Goal: Find contact information: Find contact information

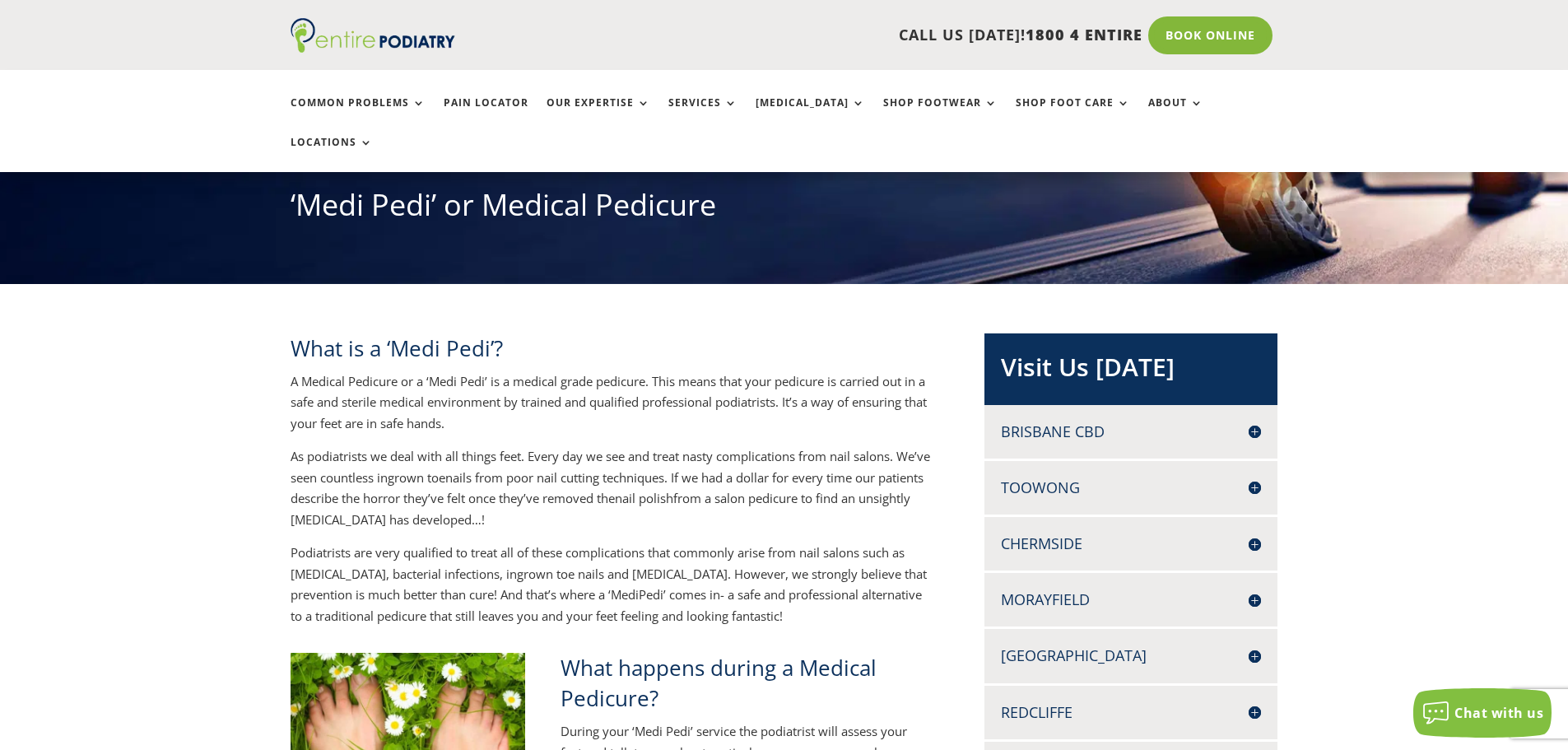
scroll to position [197, 0]
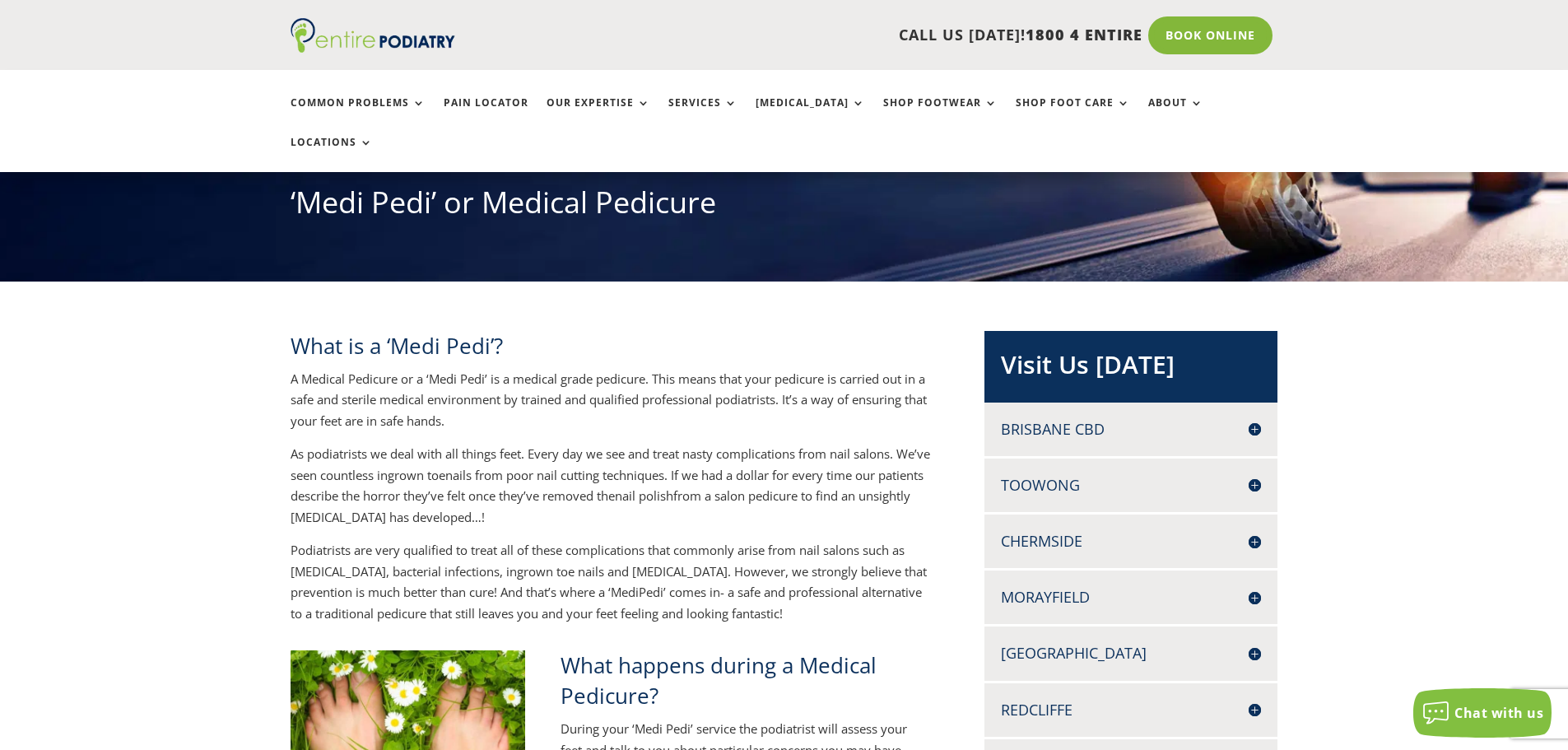
click at [1055, 419] on h4 "Brisbane CBD" at bounding box center [1131, 429] width 260 height 20
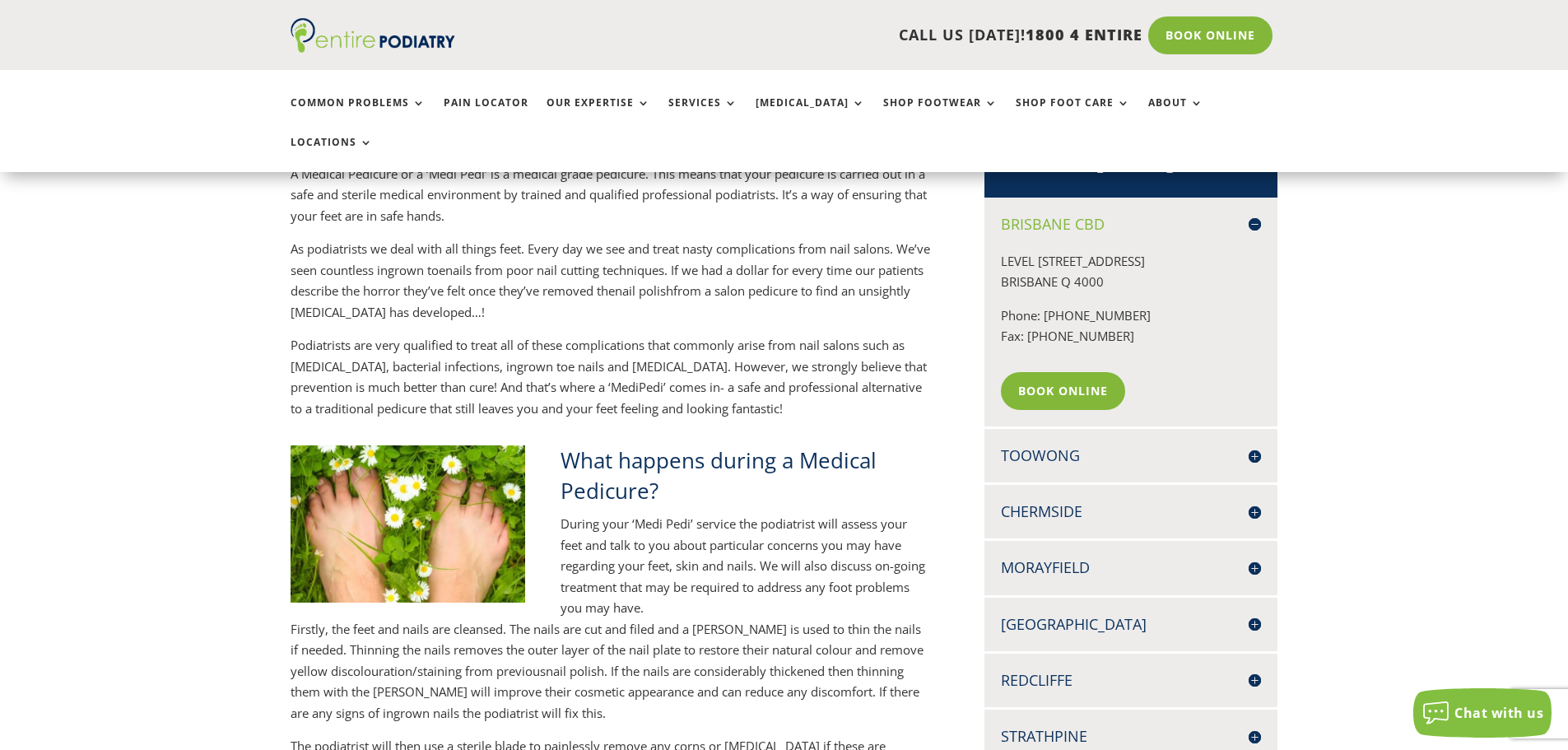
scroll to position [395, 0]
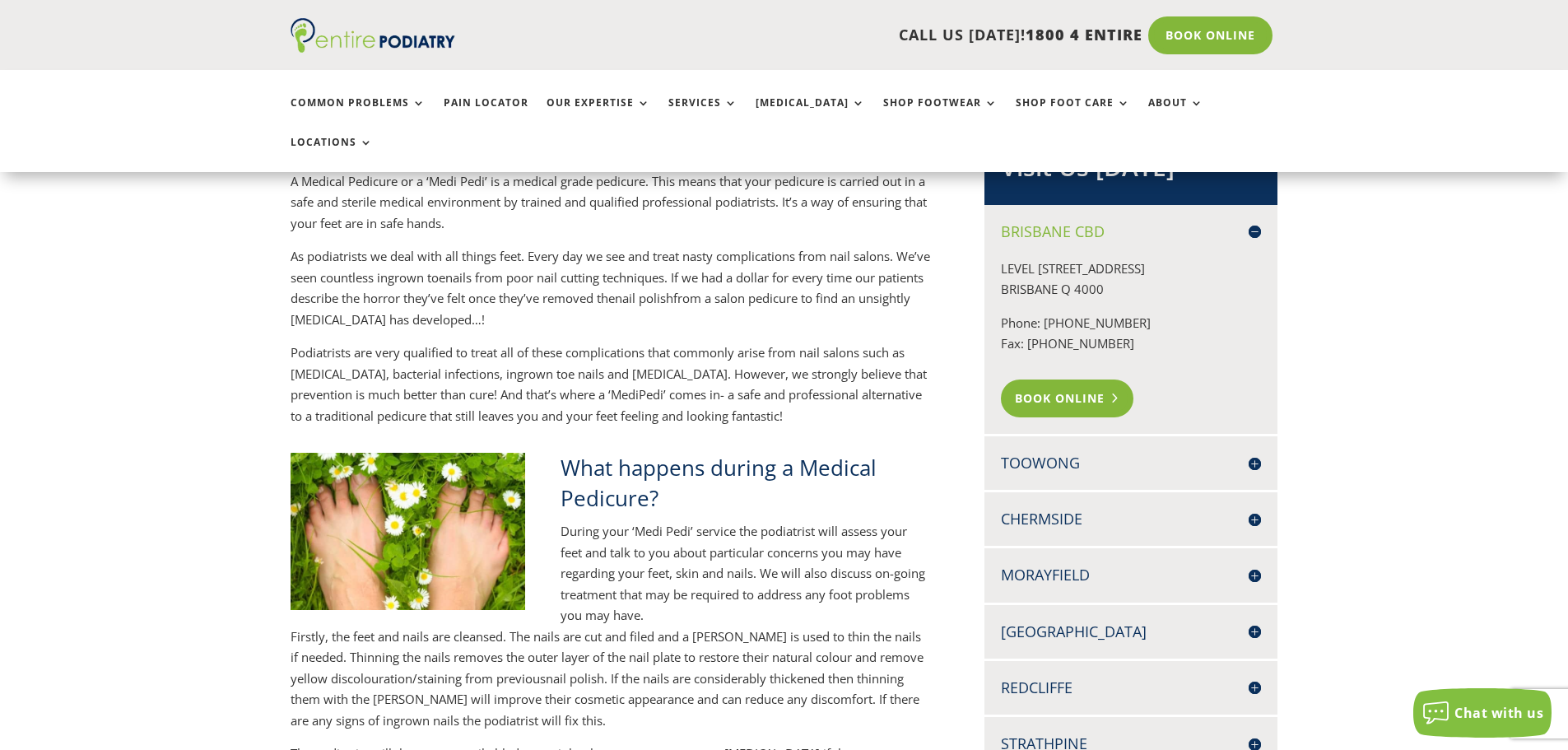
click at [1087, 379] on link "Book Online" at bounding box center [1067, 398] width 132 height 38
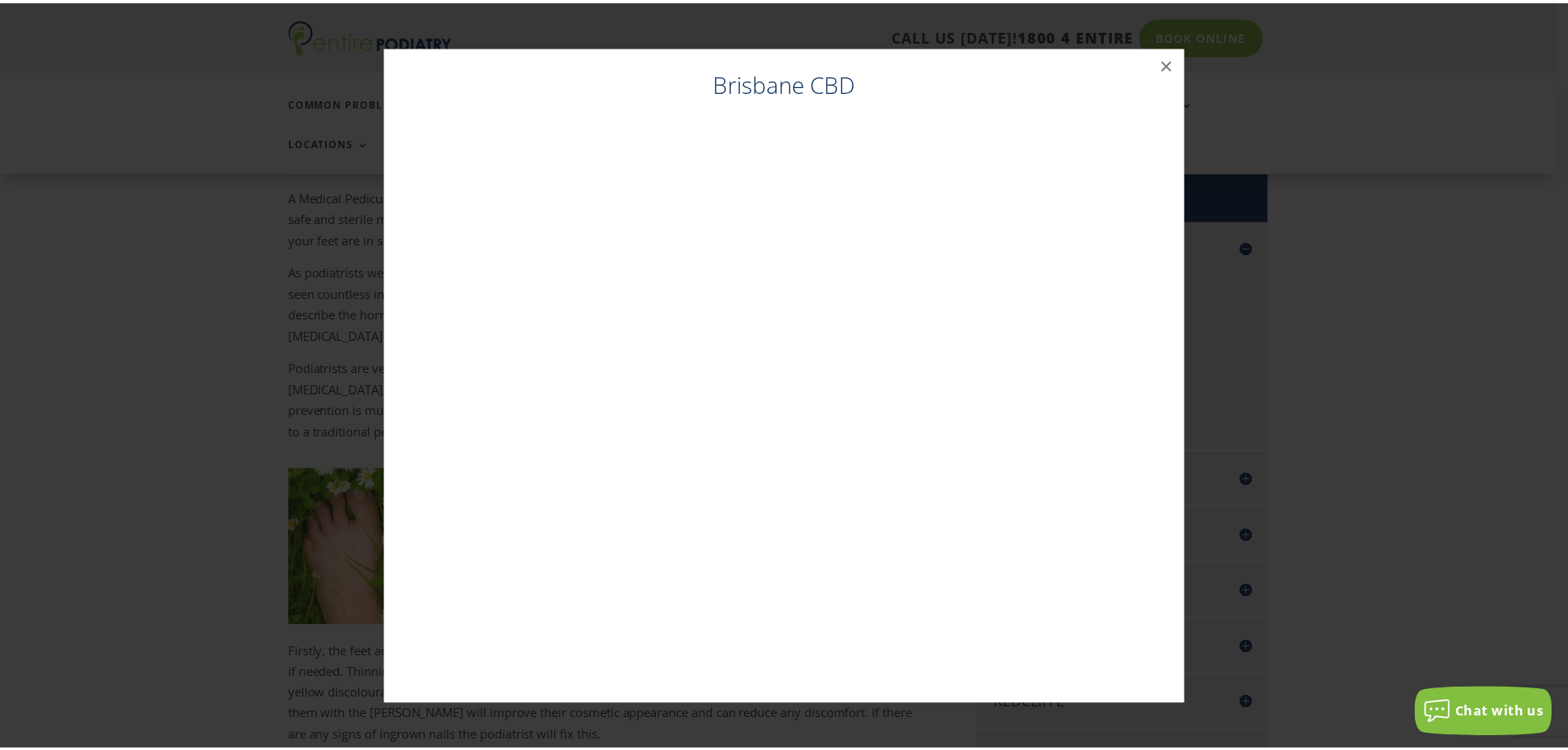
scroll to position [379, 0]
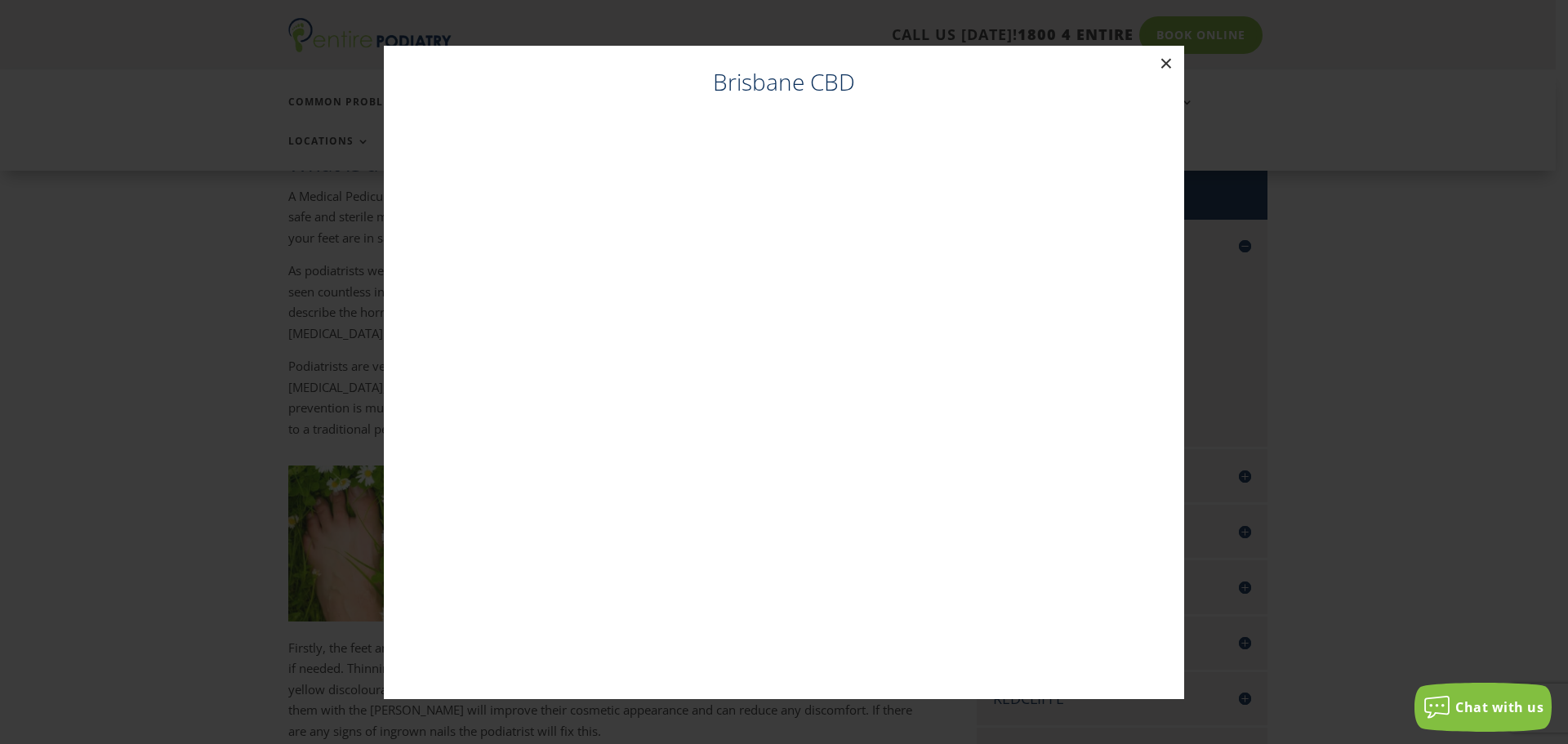
click at [1167, 61] on button "×" at bounding box center [1166, 63] width 36 height 36
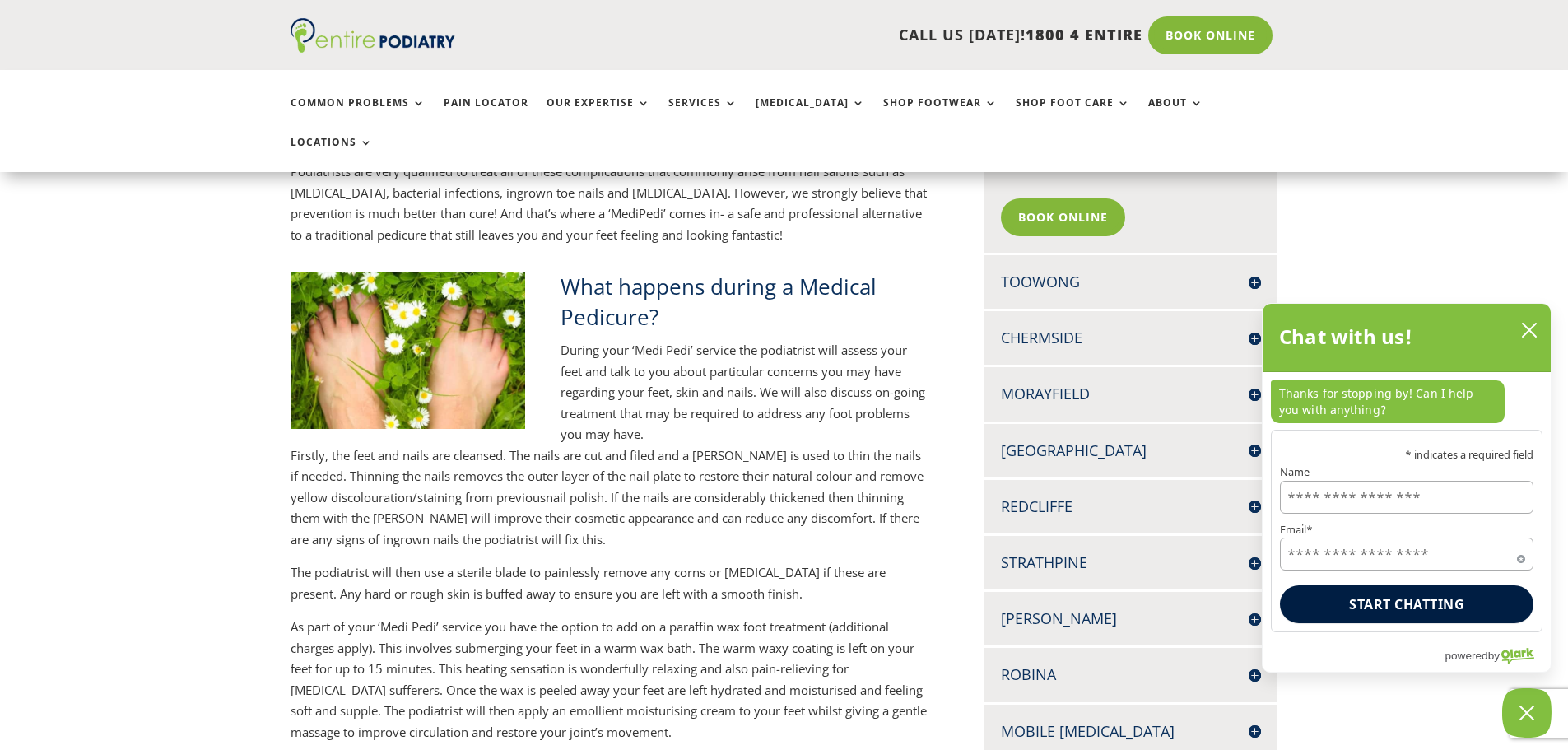
scroll to position [642, 0]
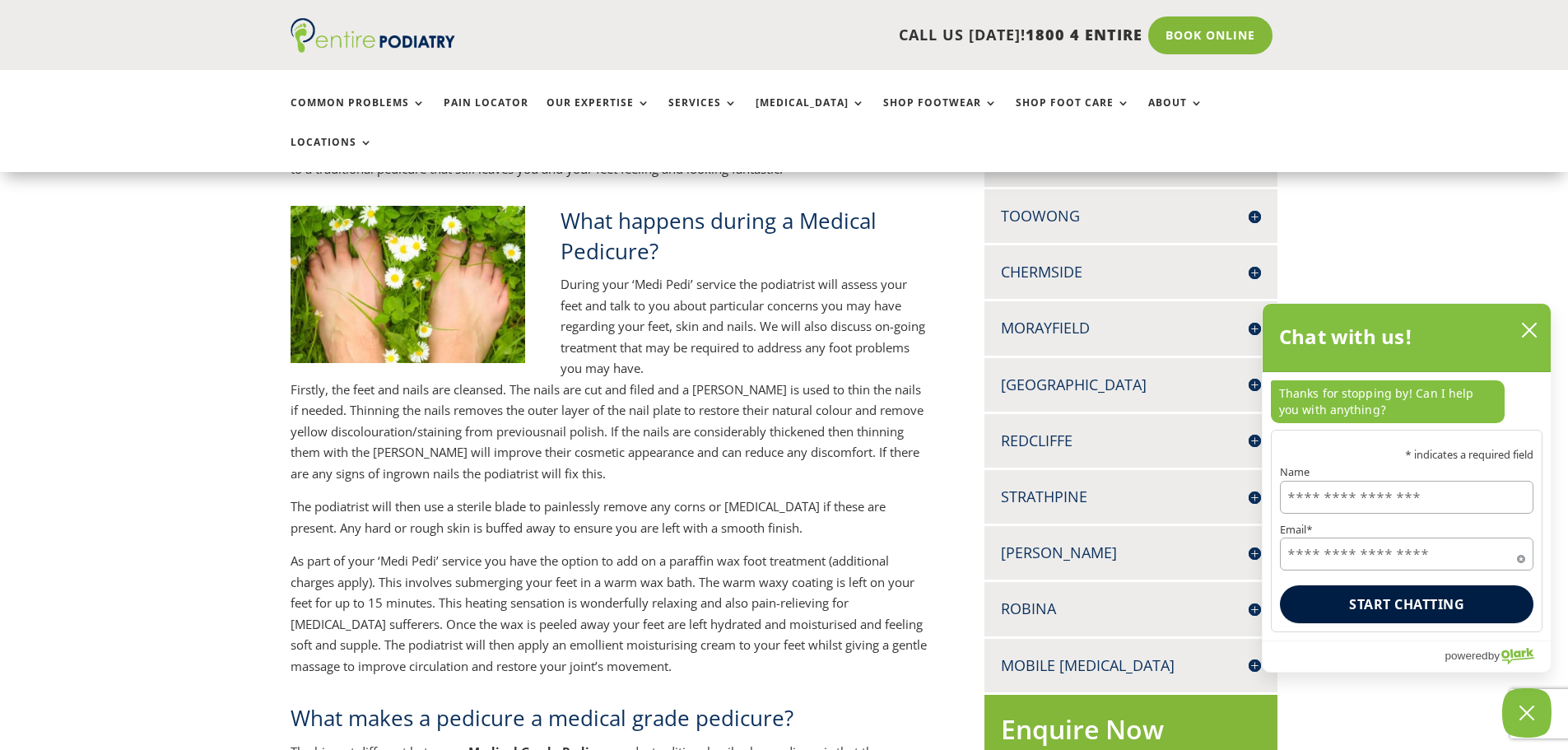
click at [1038, 543] on h4 "[PERSON_NAME]" at bounding box center [1131, 553] width 260 height 20
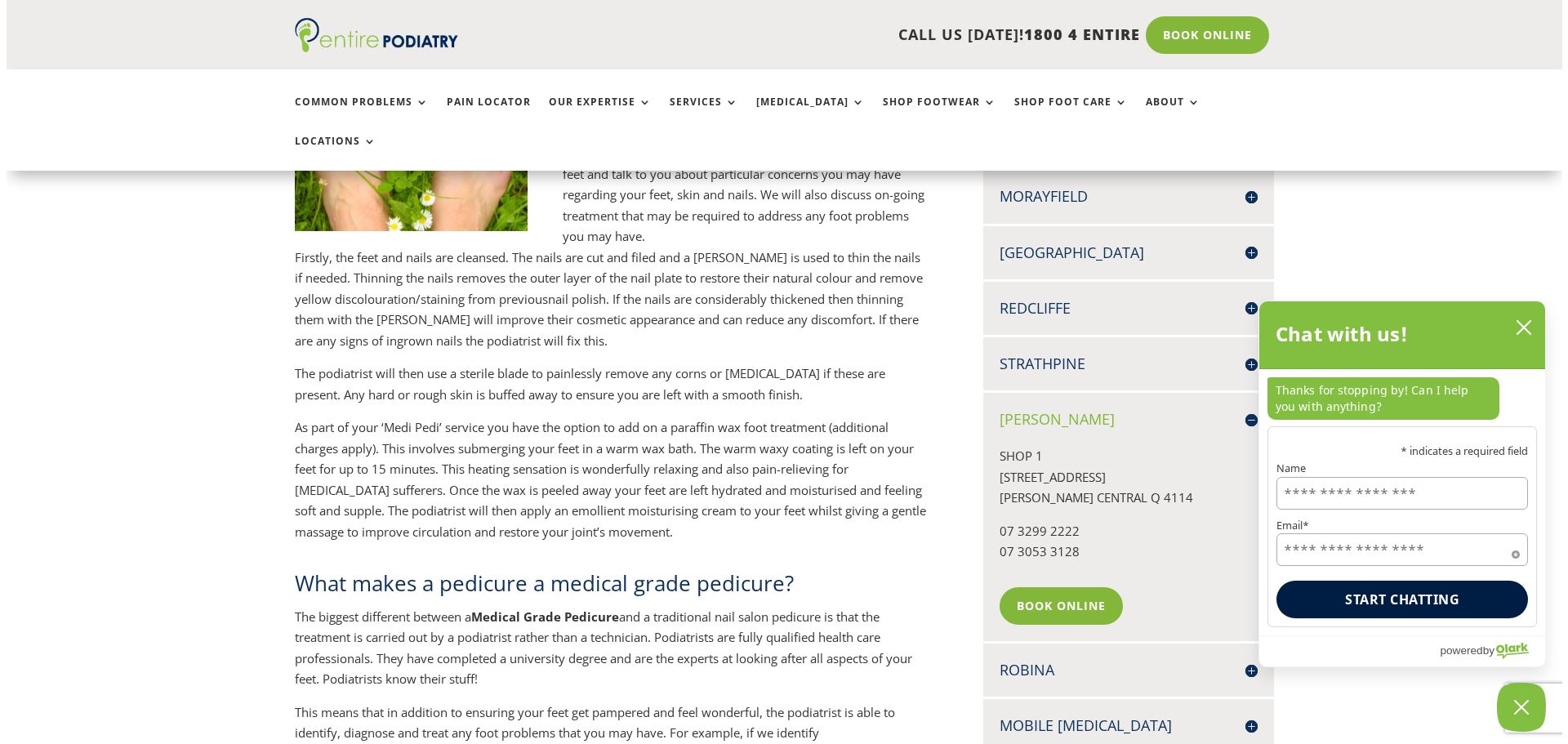
scroll to position [768, 0]
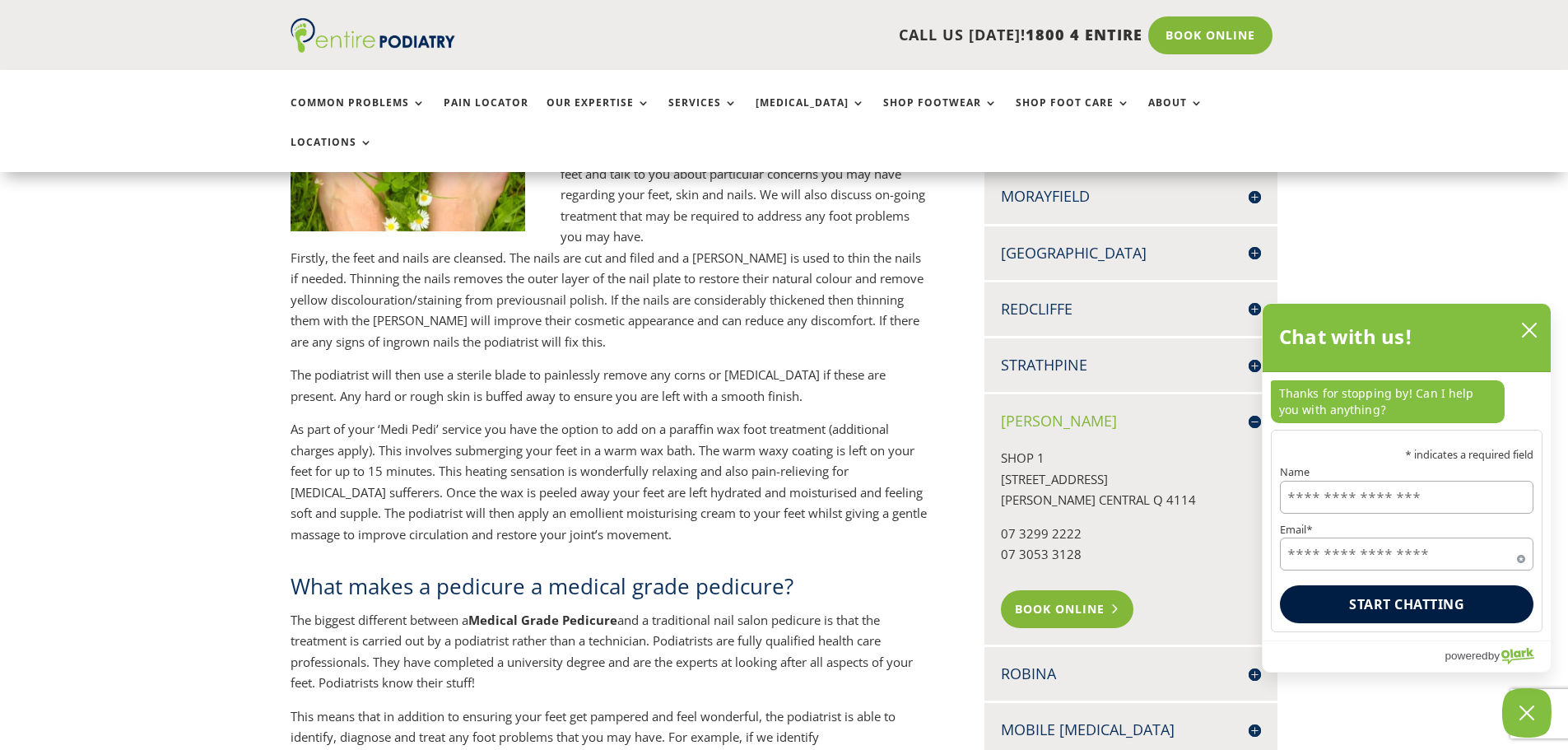
click at [1054, 590] on link "Book Online" at bounding box center [1067, 609] width 132 height 38
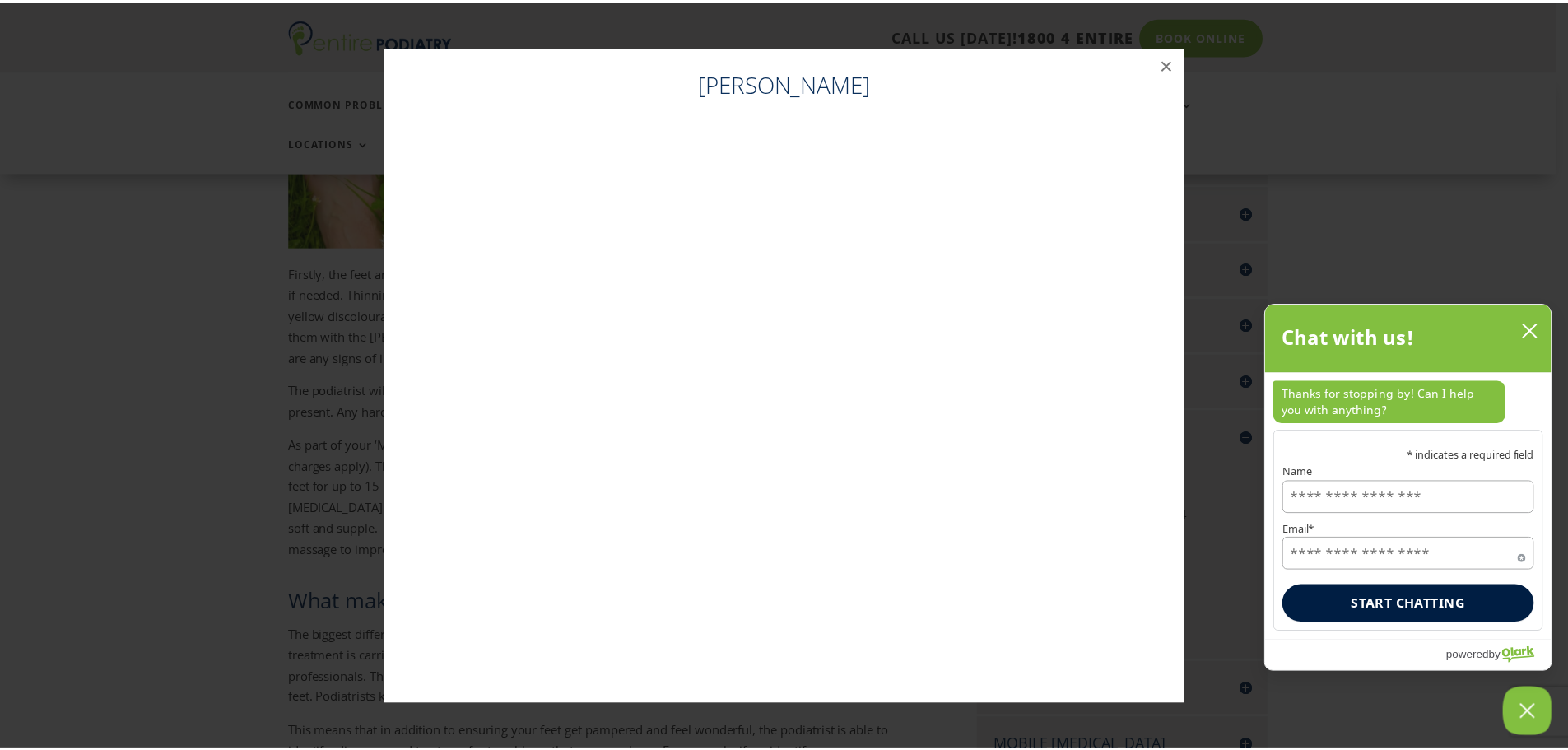
scroll to position [758, 0]
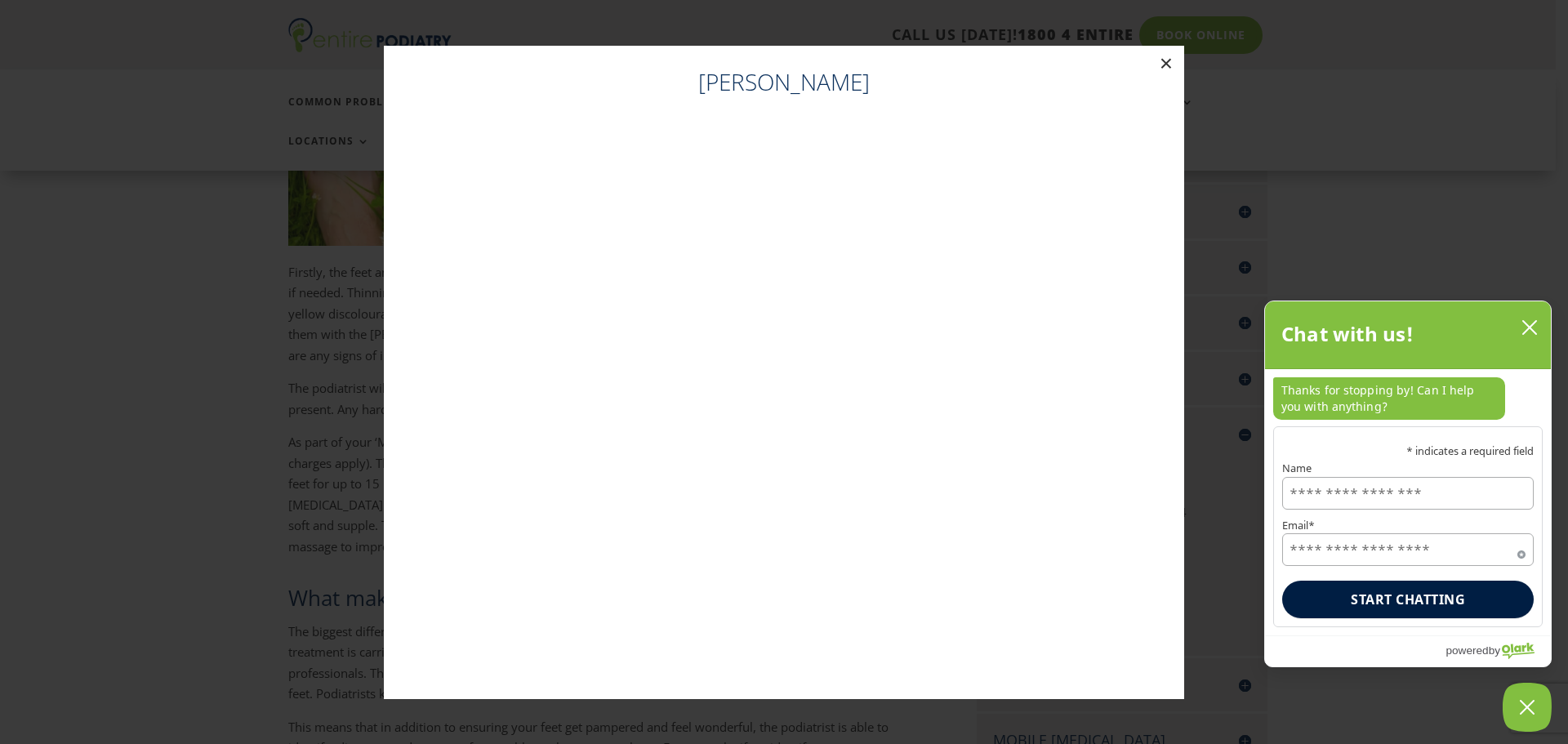
click at [1164, 62] on button "×" at bounding box center [1166, 63] width 36 height 36
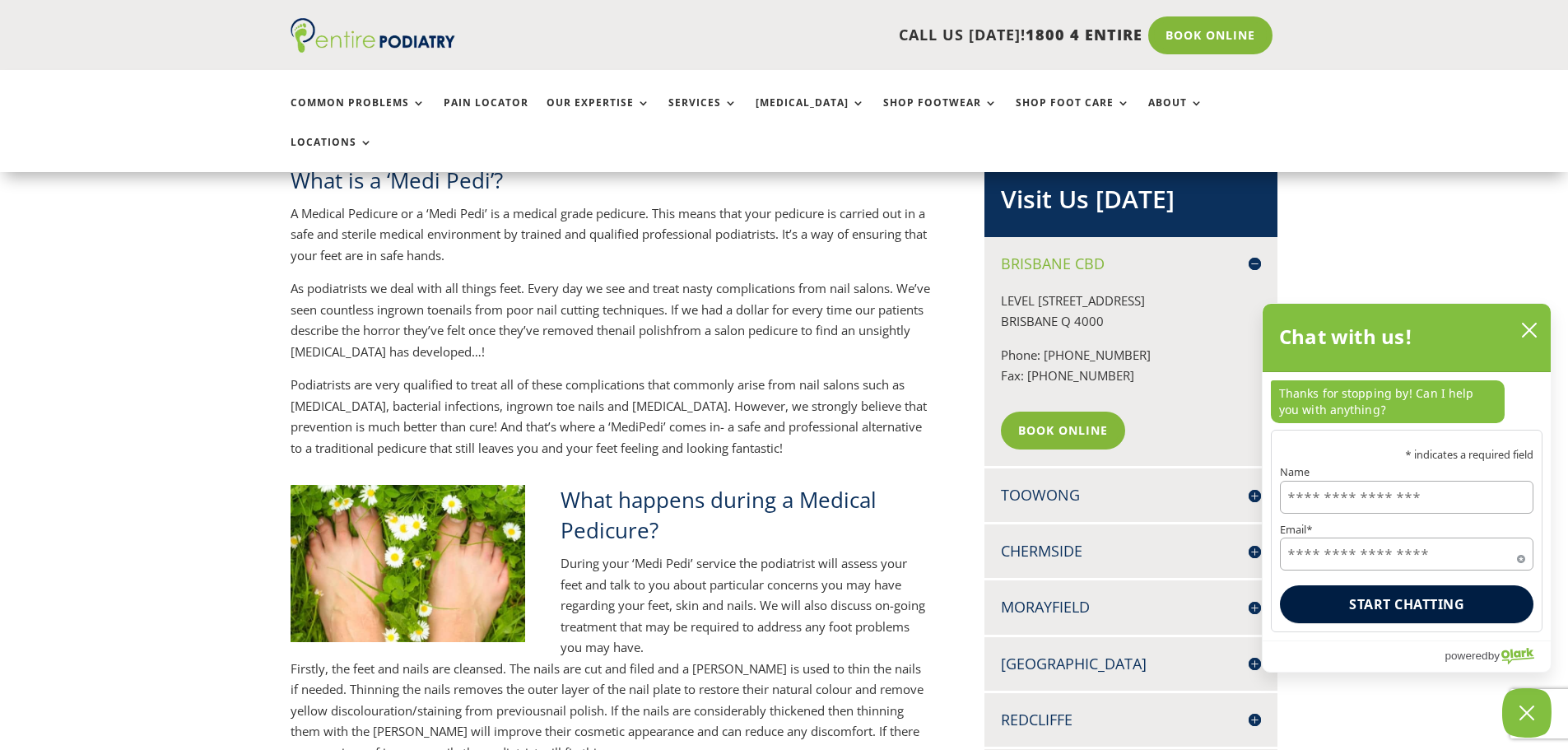
scroll to position [363, 0]
click at [1135, 302] on p "LEVEL 13, 97 CREEK ST BRISBANE Q 4000" at bounding box center [1131, 318] width 260 height 54
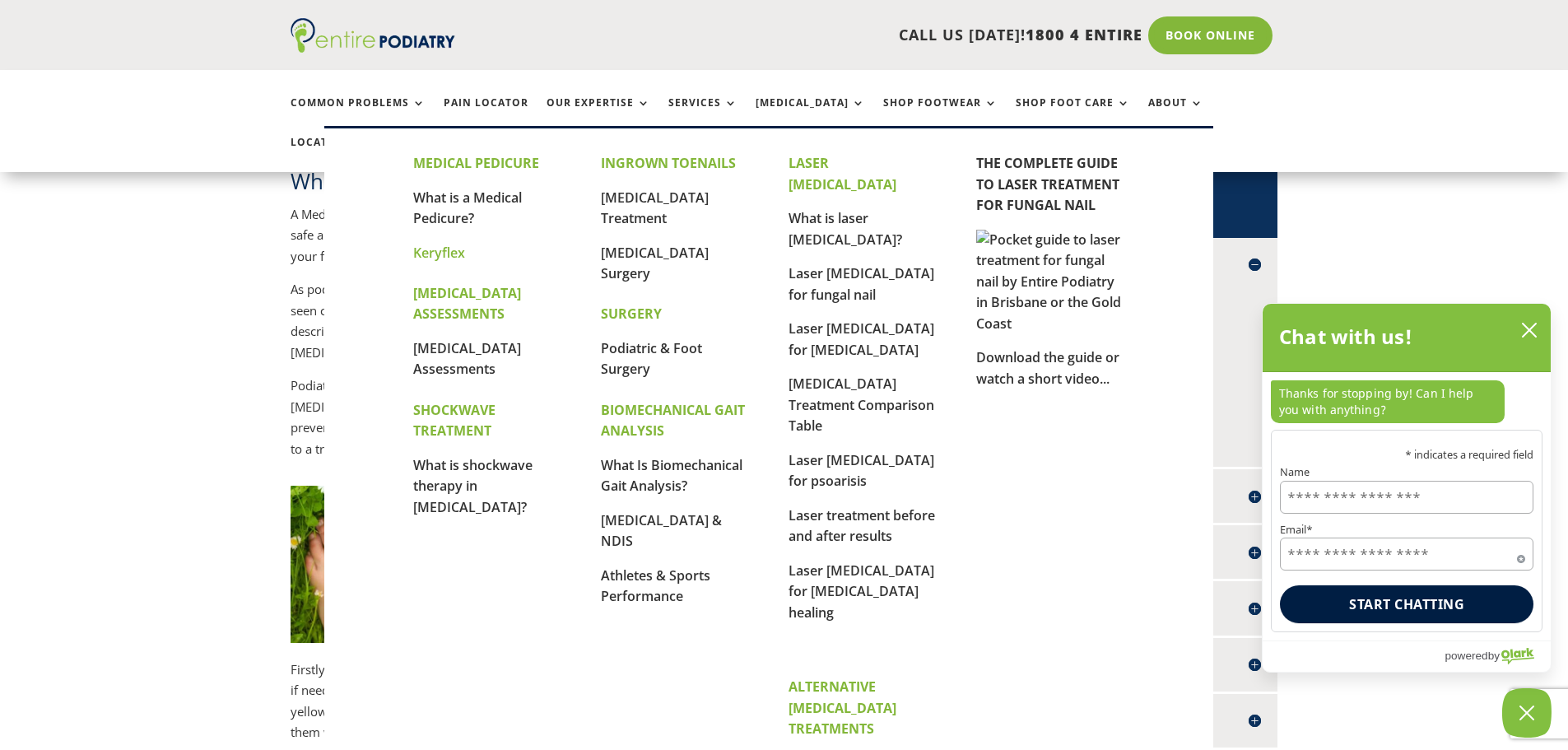
click at [438, 253] on link "Keryflex" at bounding box center [439, 252] width 52 height 18
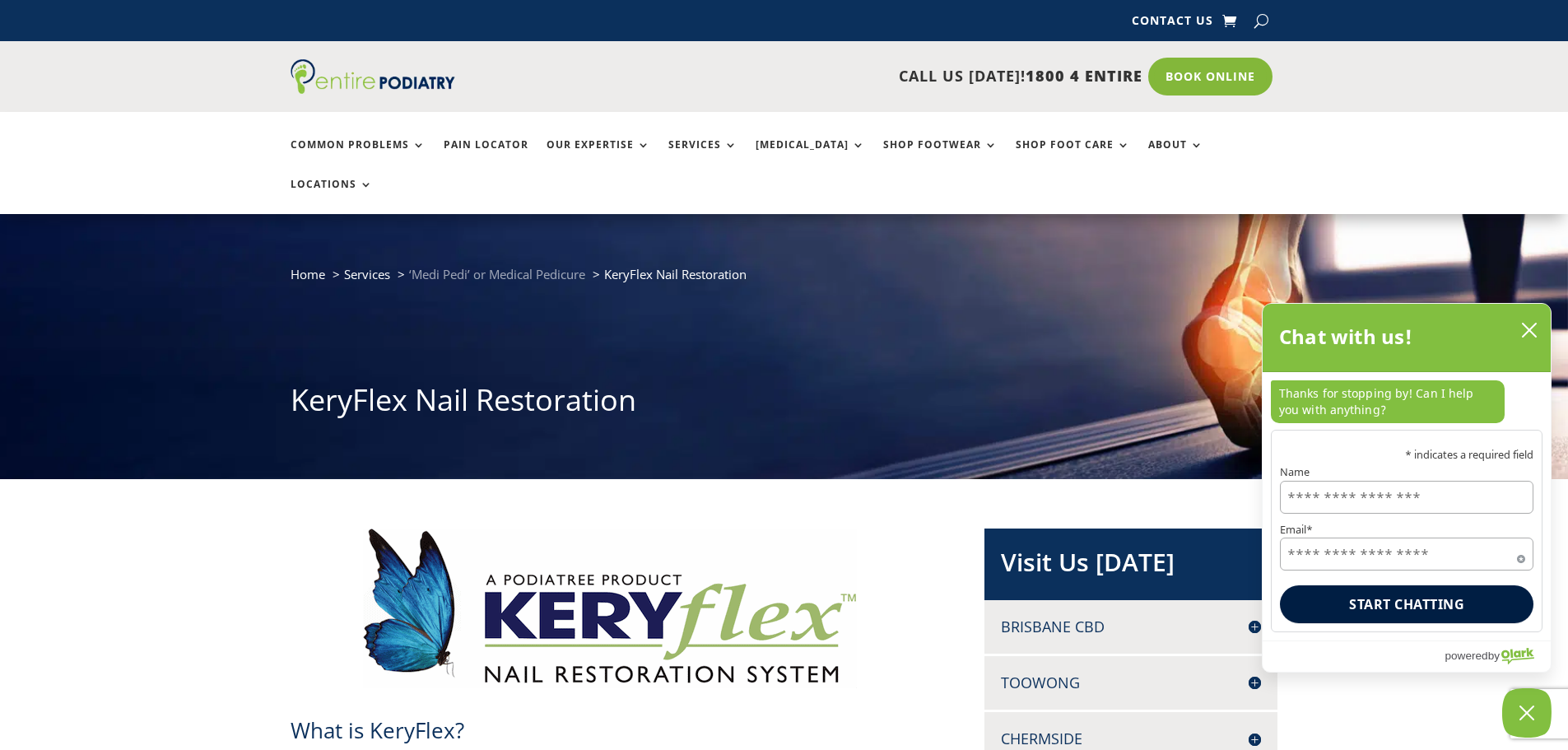
click at [478, 266] on span "‘Medi Pedi’ or Medical Pedicure" at bounding box center [497, 274] width 176 height 17
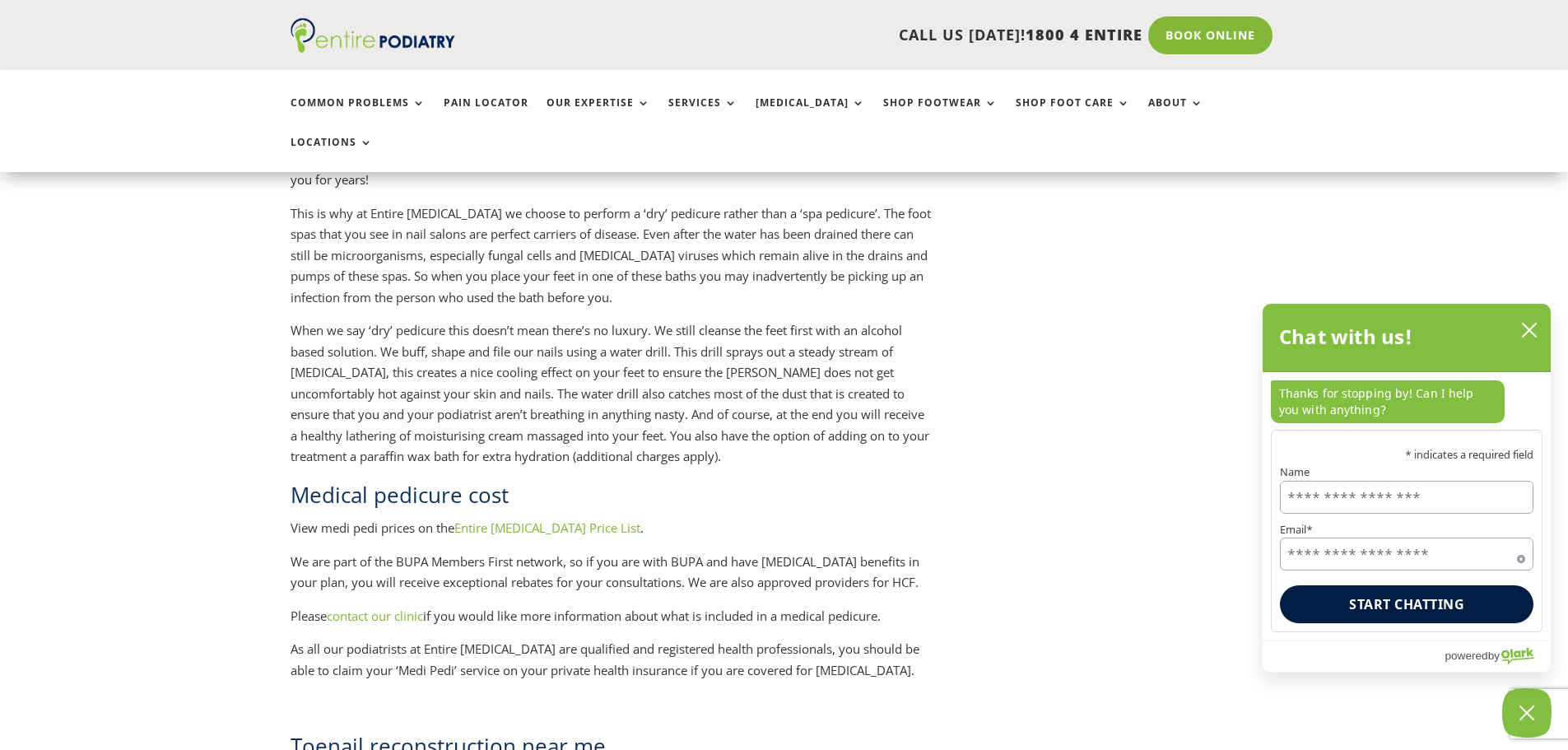
scroll to position [1779, 0]
click at [554, 517] on link "Entire Podiatry Price List" at bounding box center [547, 525] width 186 height 17
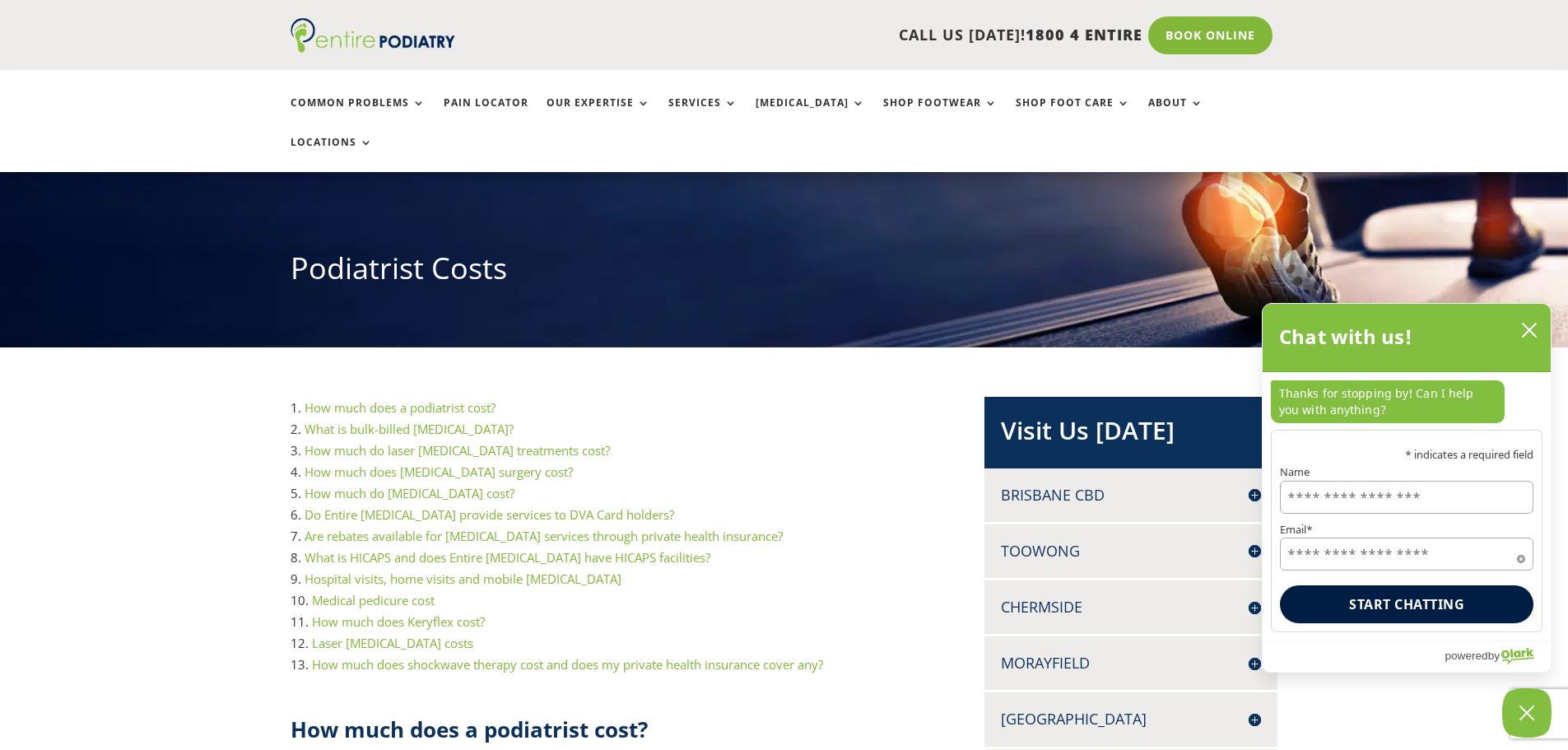
scroll to position [197, 0]
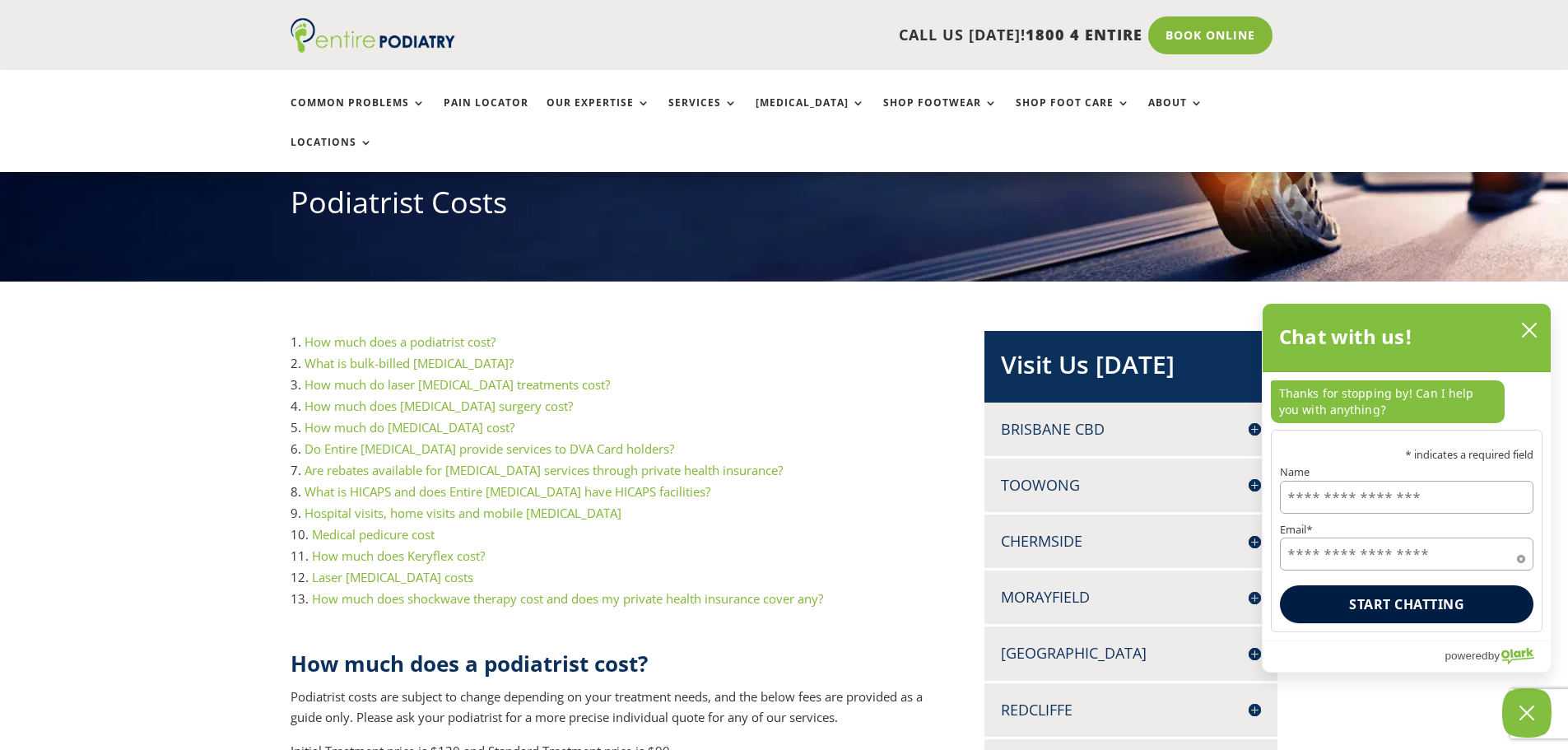
click at [387, 526] on link "Medical pedicure cost" at bounding box center [373, 534] width 123 height 17
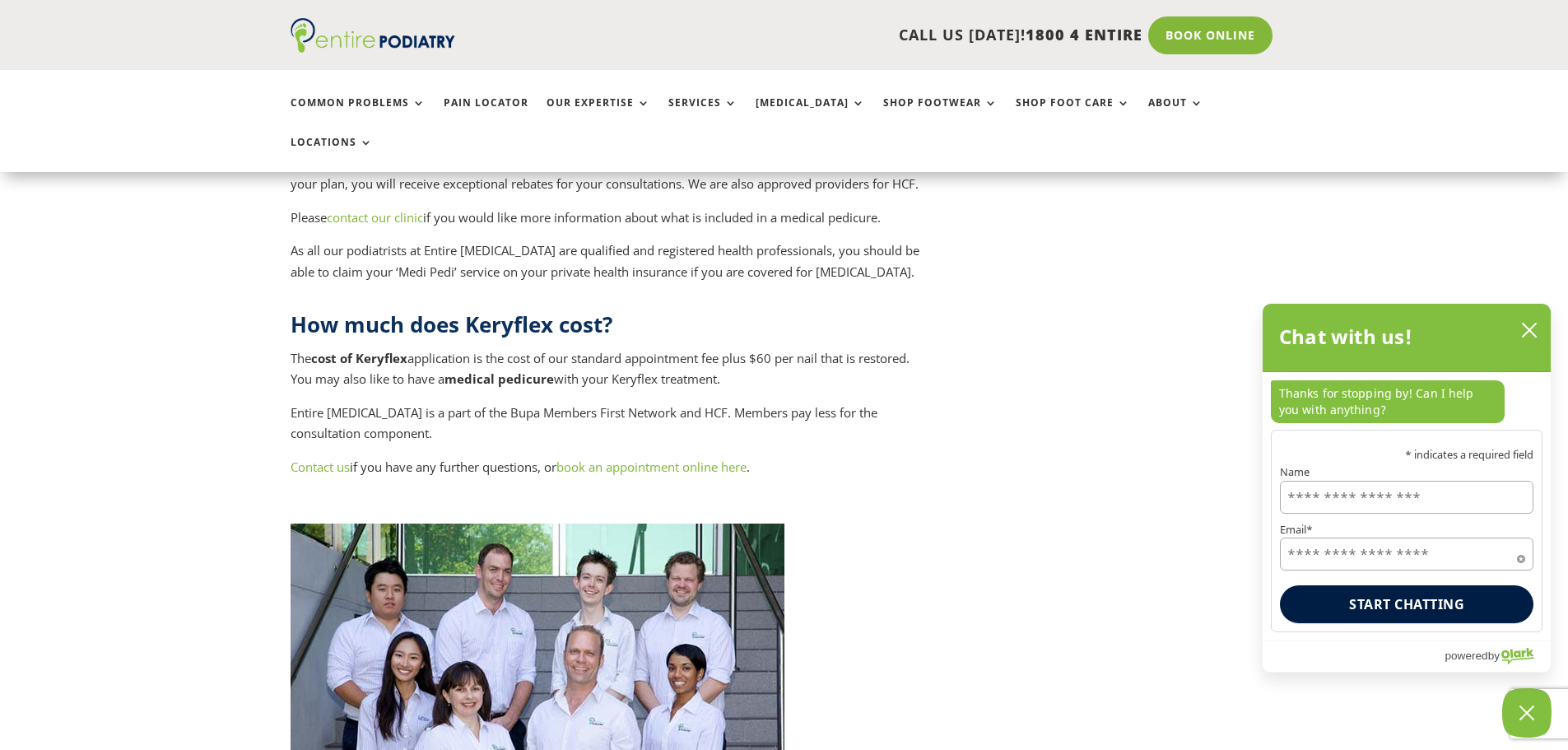
scroll to position [6880, 0]
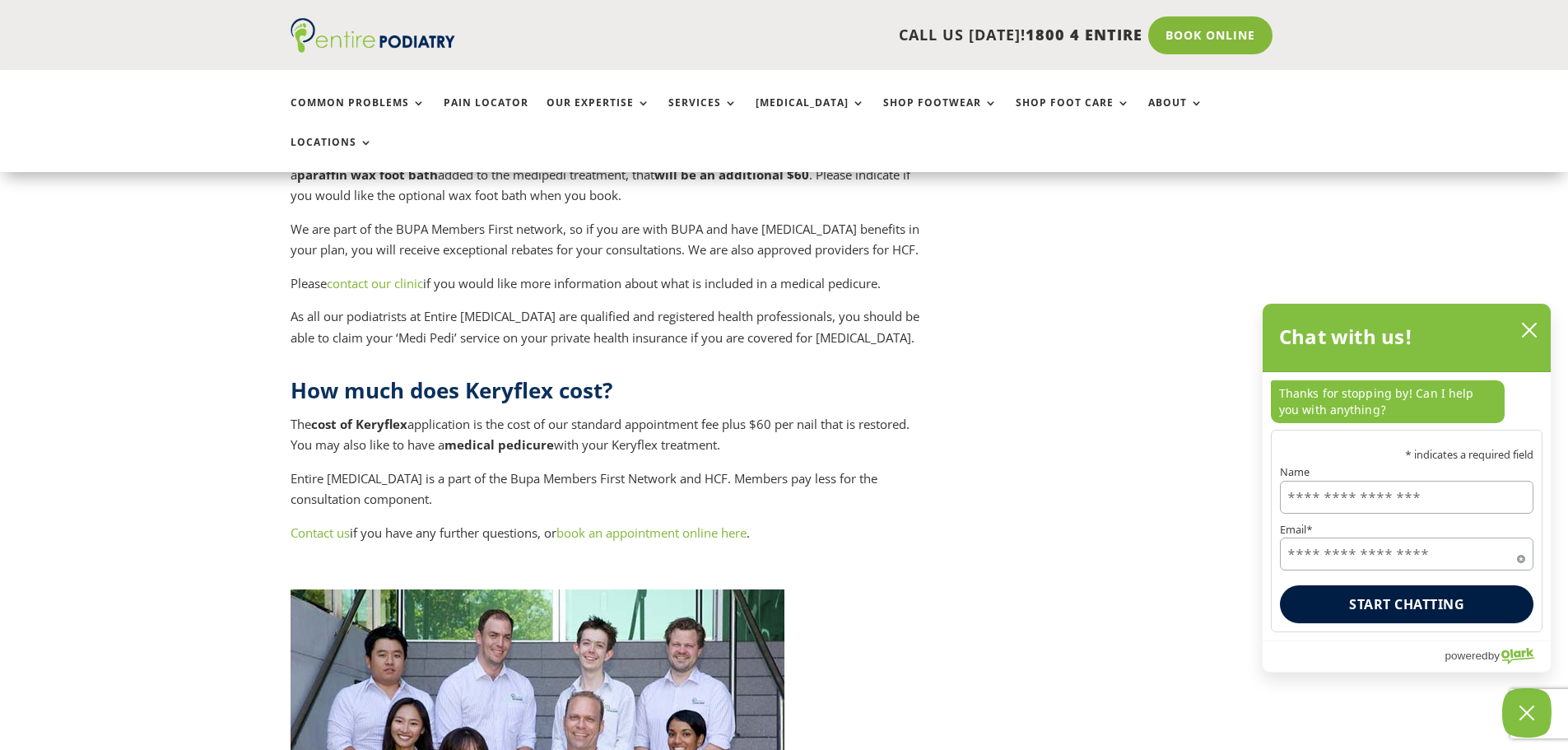
click at [330, 524] on link "Contact us" at bounding box center [320, 532] width 60 height 17
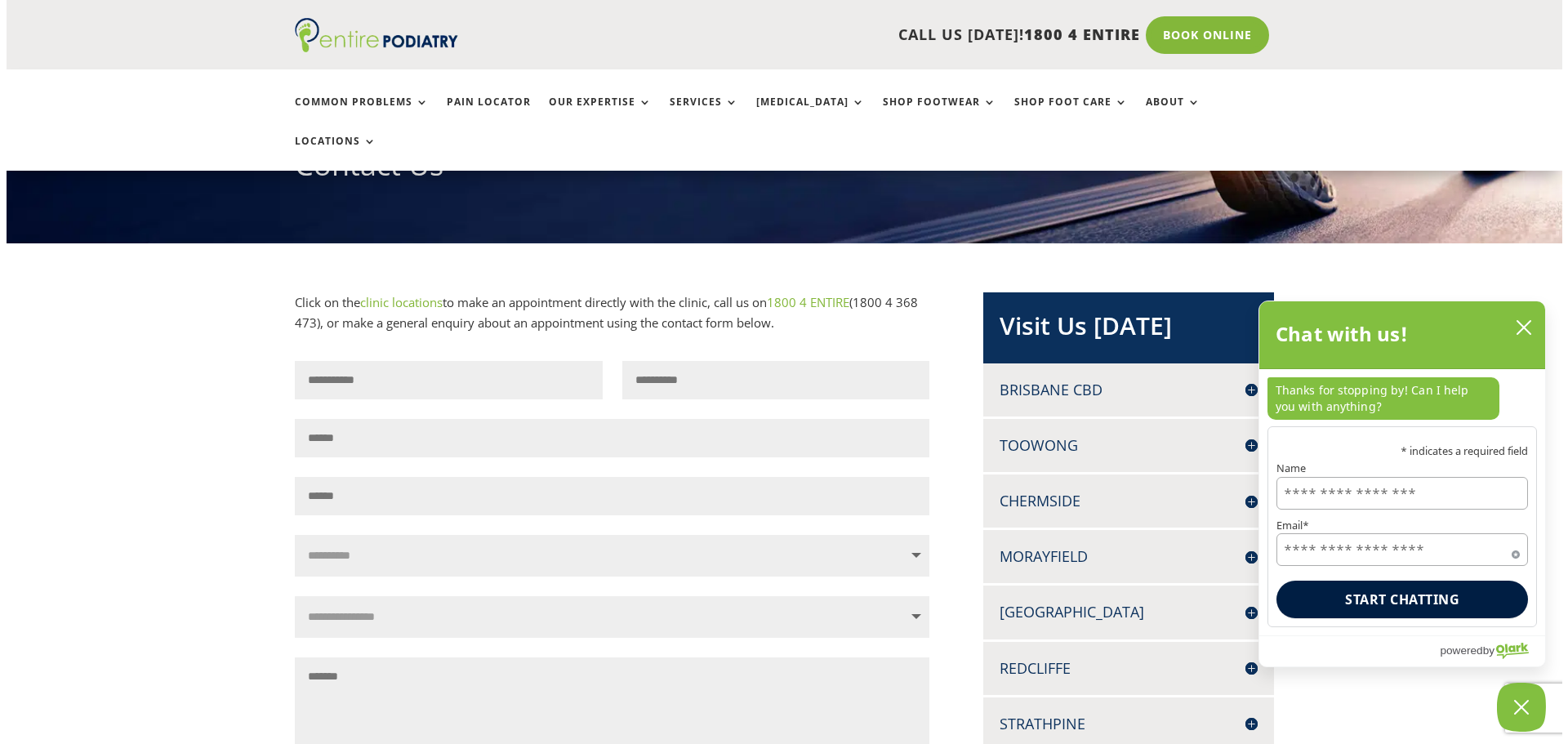
scroll to position [196, 0]
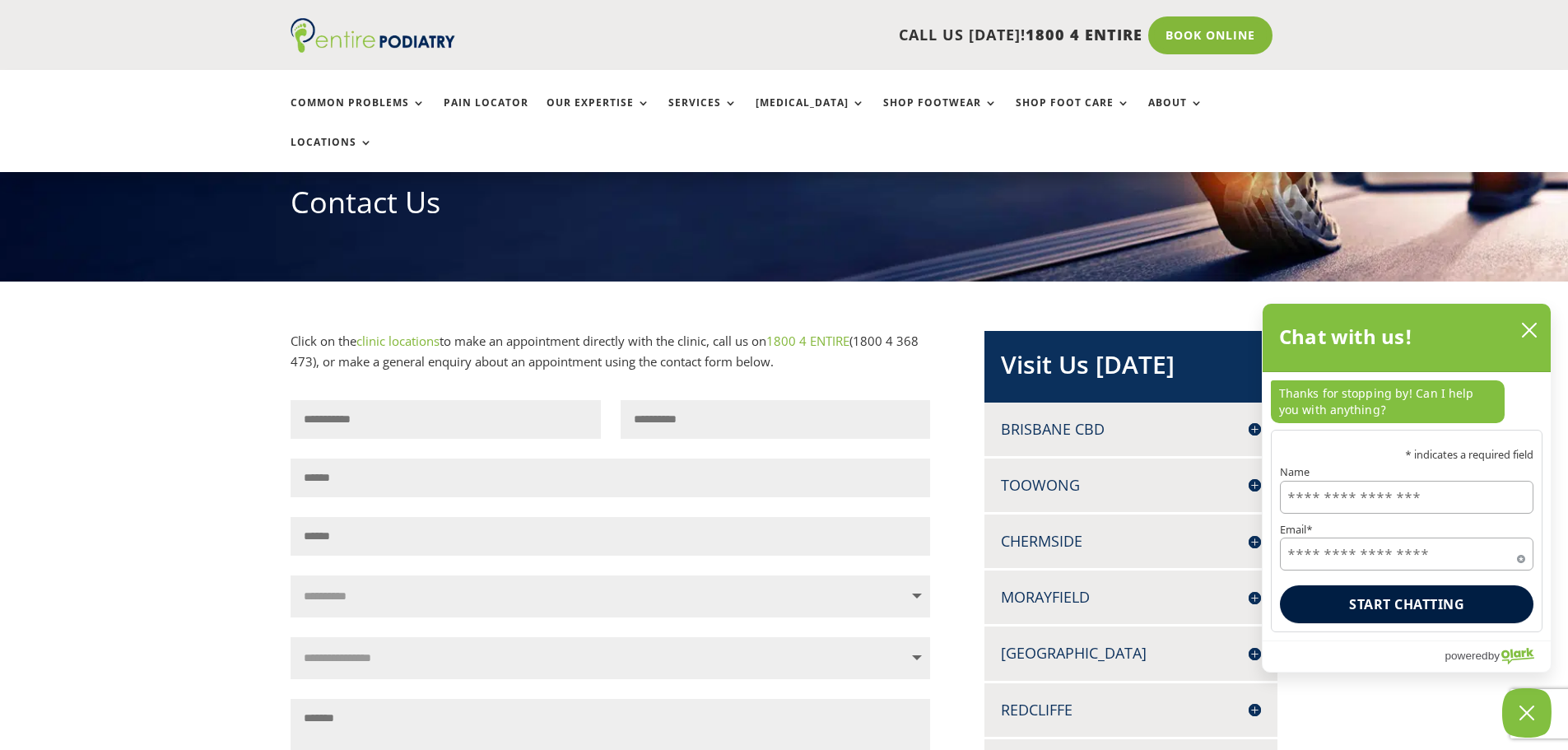
click at [1060, 419] on h4 "Brisbane CBD" at bounding box center [1131, 429] width 260 height 20
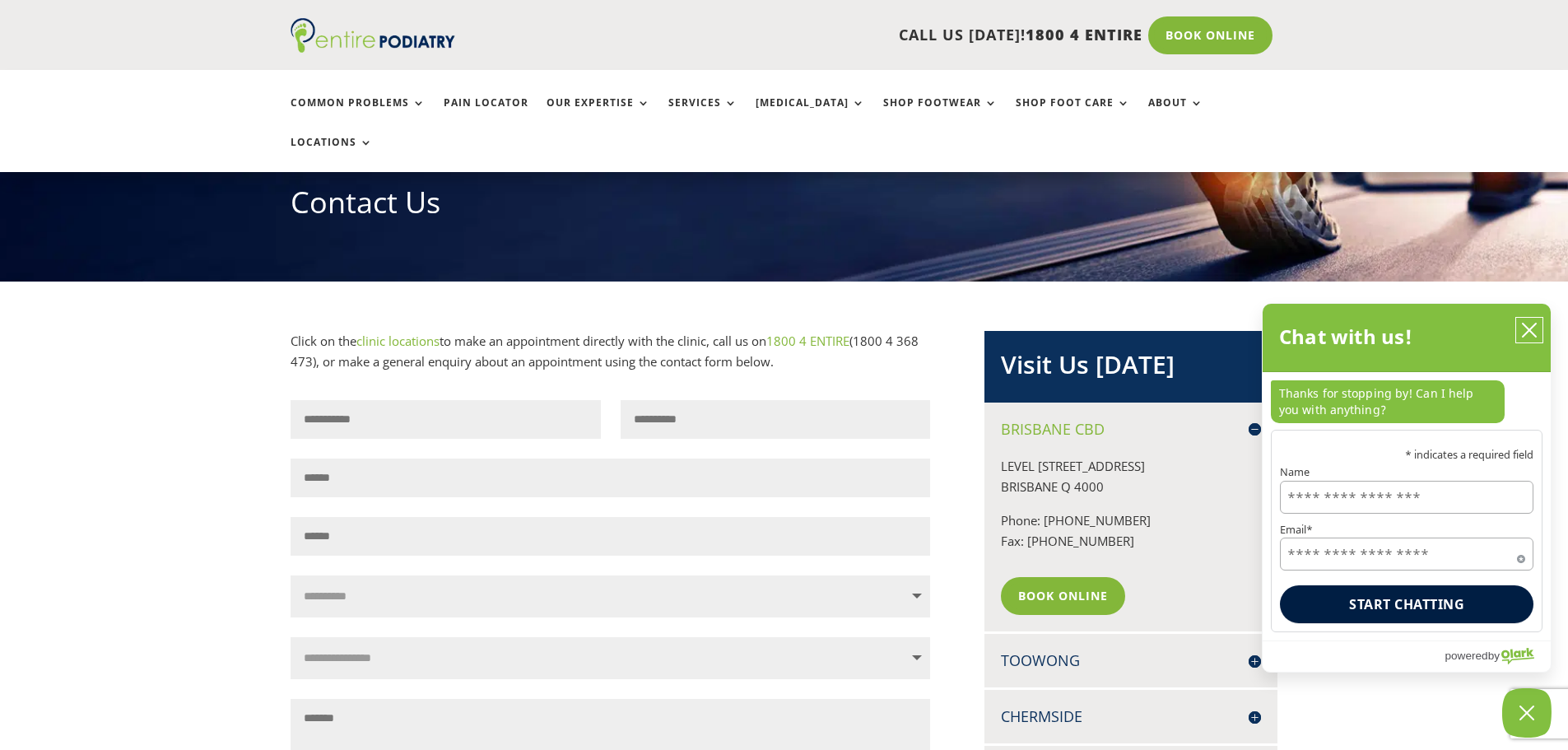
click at [1533, 329] on icon "close chatbox" at bounding box center [1529, 330] width 13 height 13
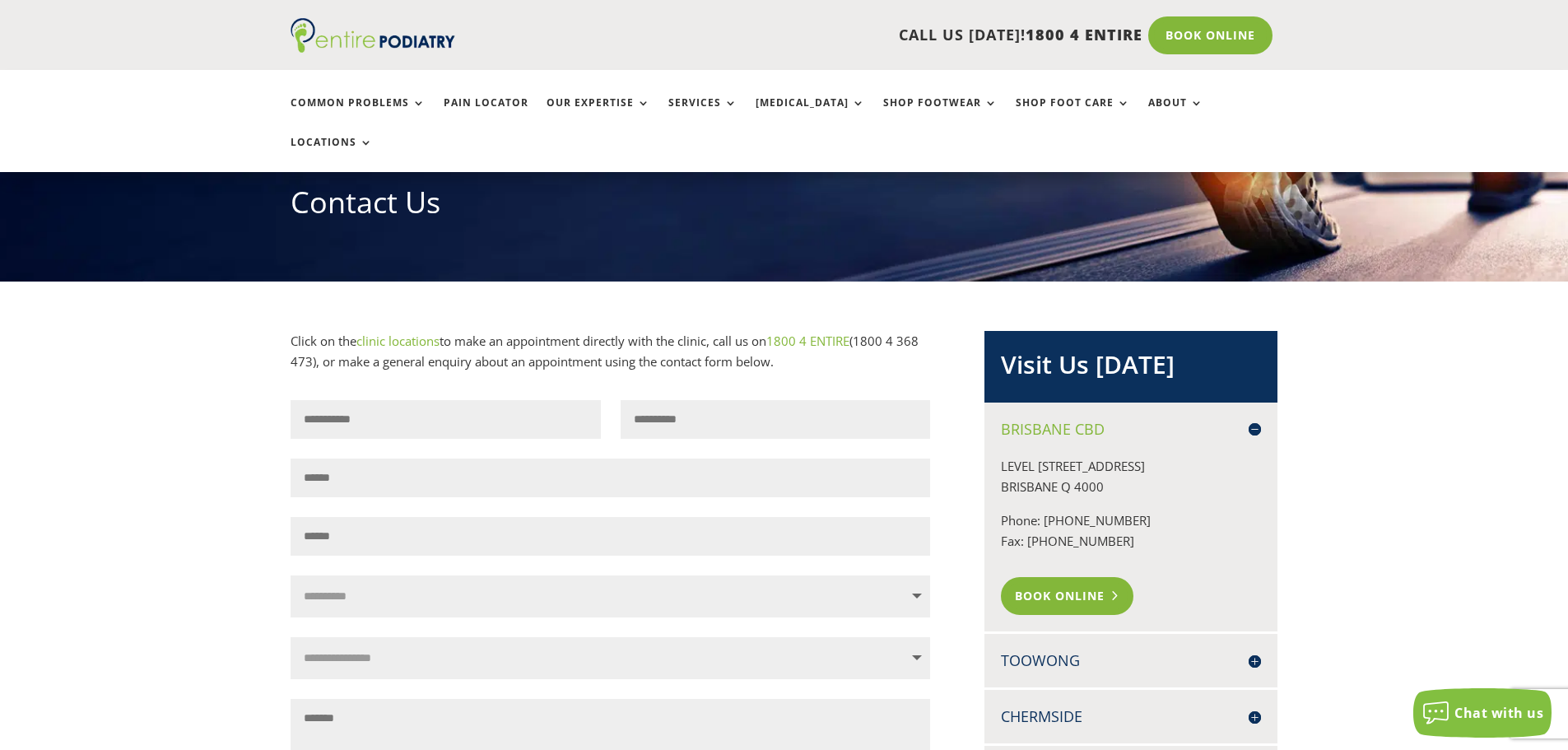
click at [1071, 578] on link "Book Online" at bounding box center [1067, 596] width 132 height 38
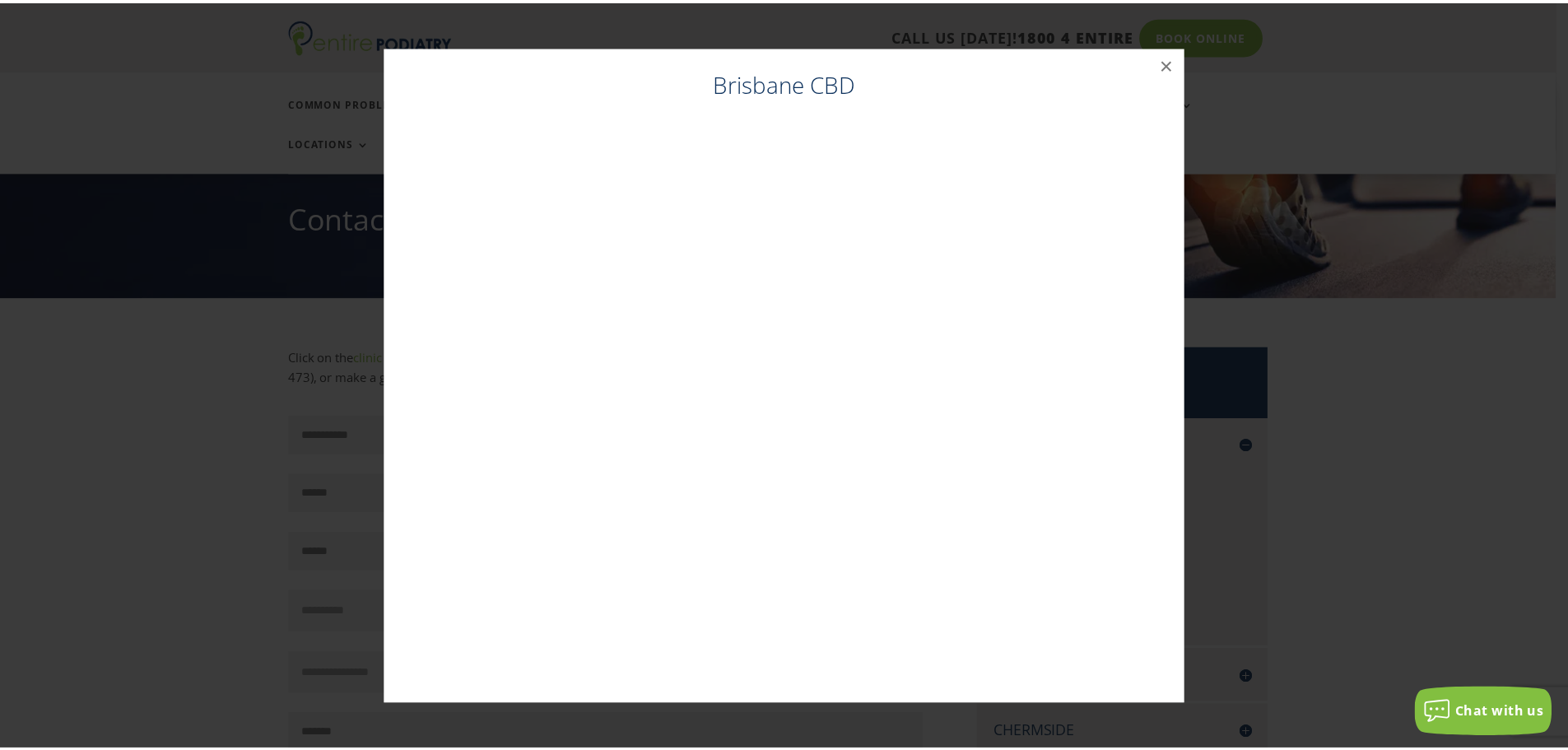
scroll to position [181, 0]
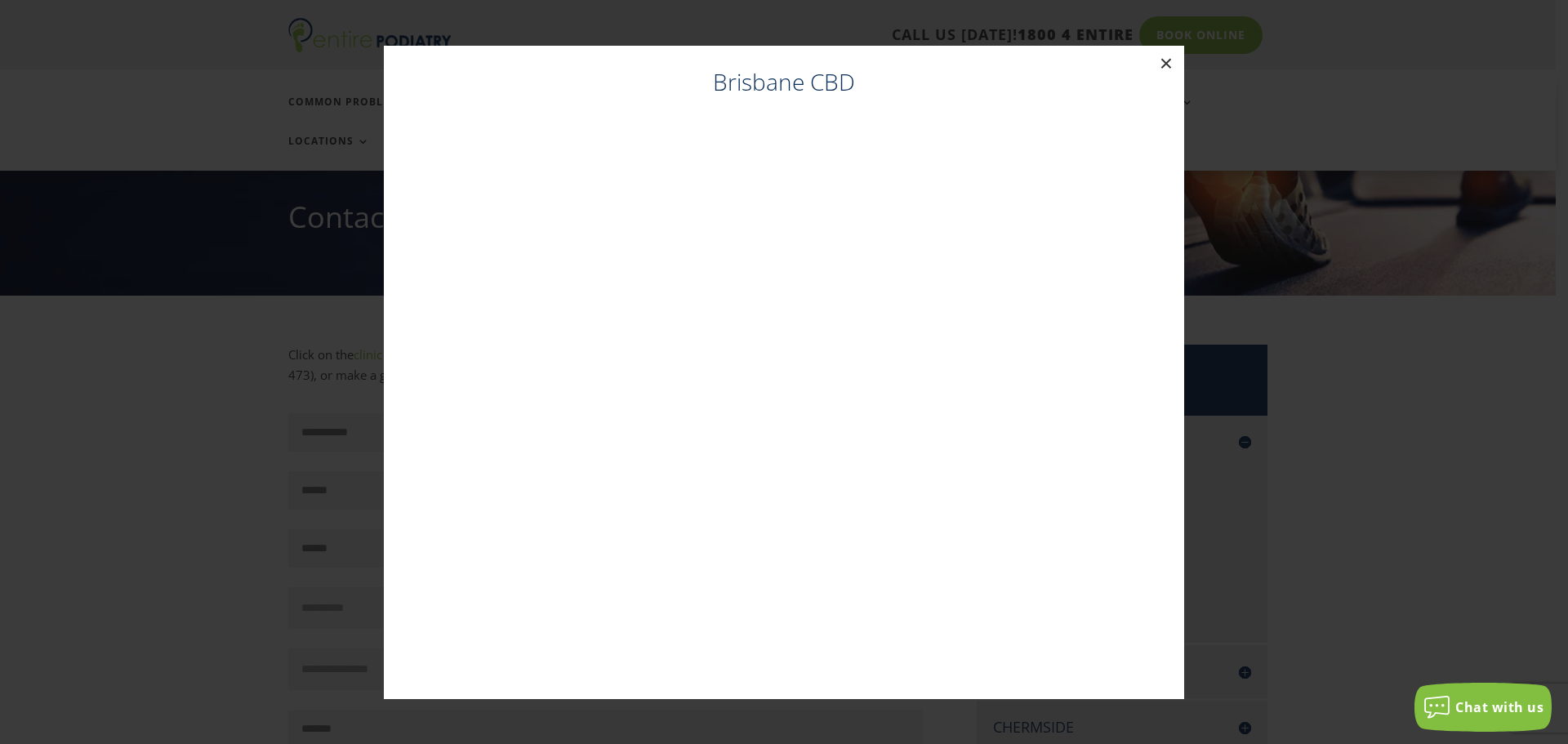
click at [1167, 63] on button "×" at bounding box center [1166, 63] width 36 height 36
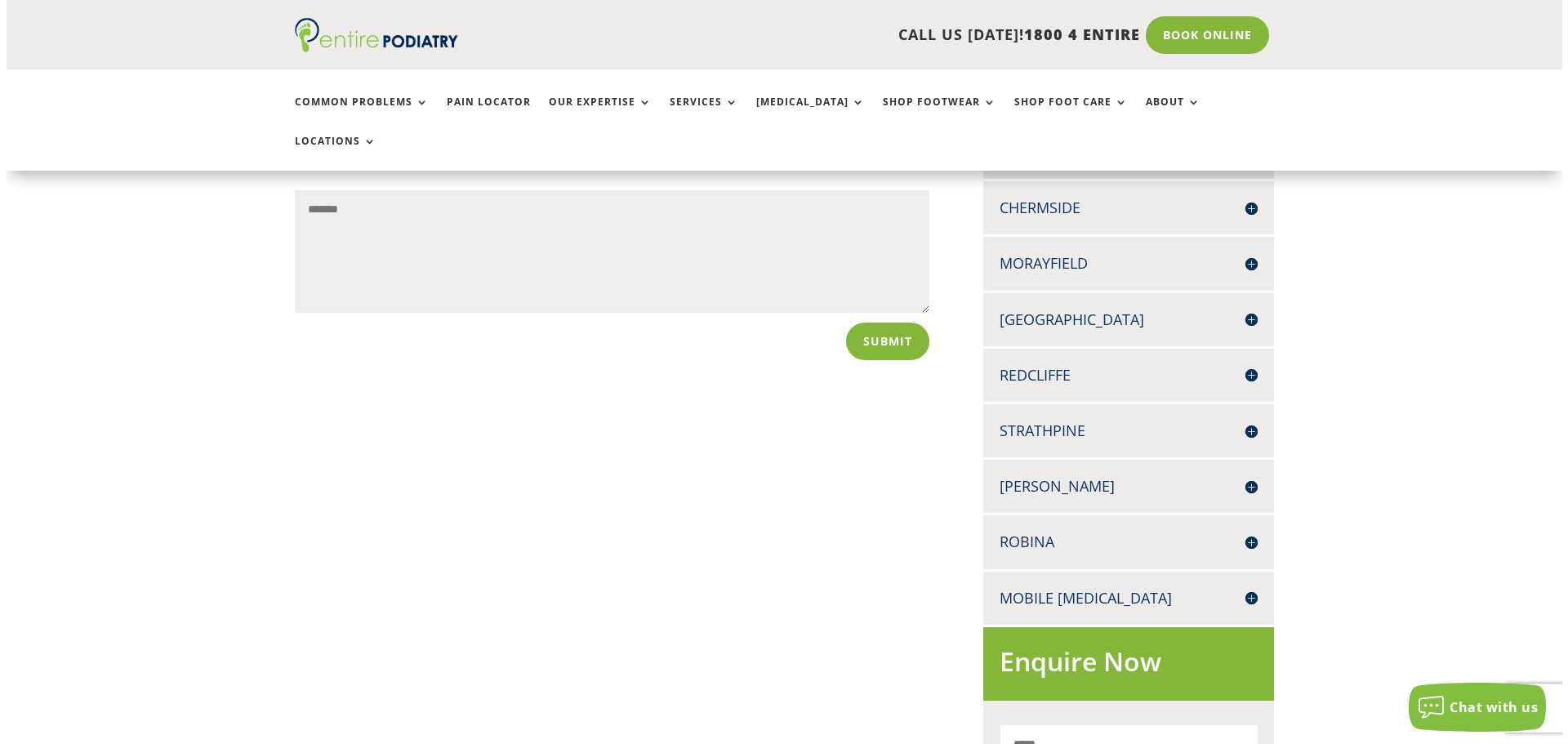
scroll to position [703, 0]
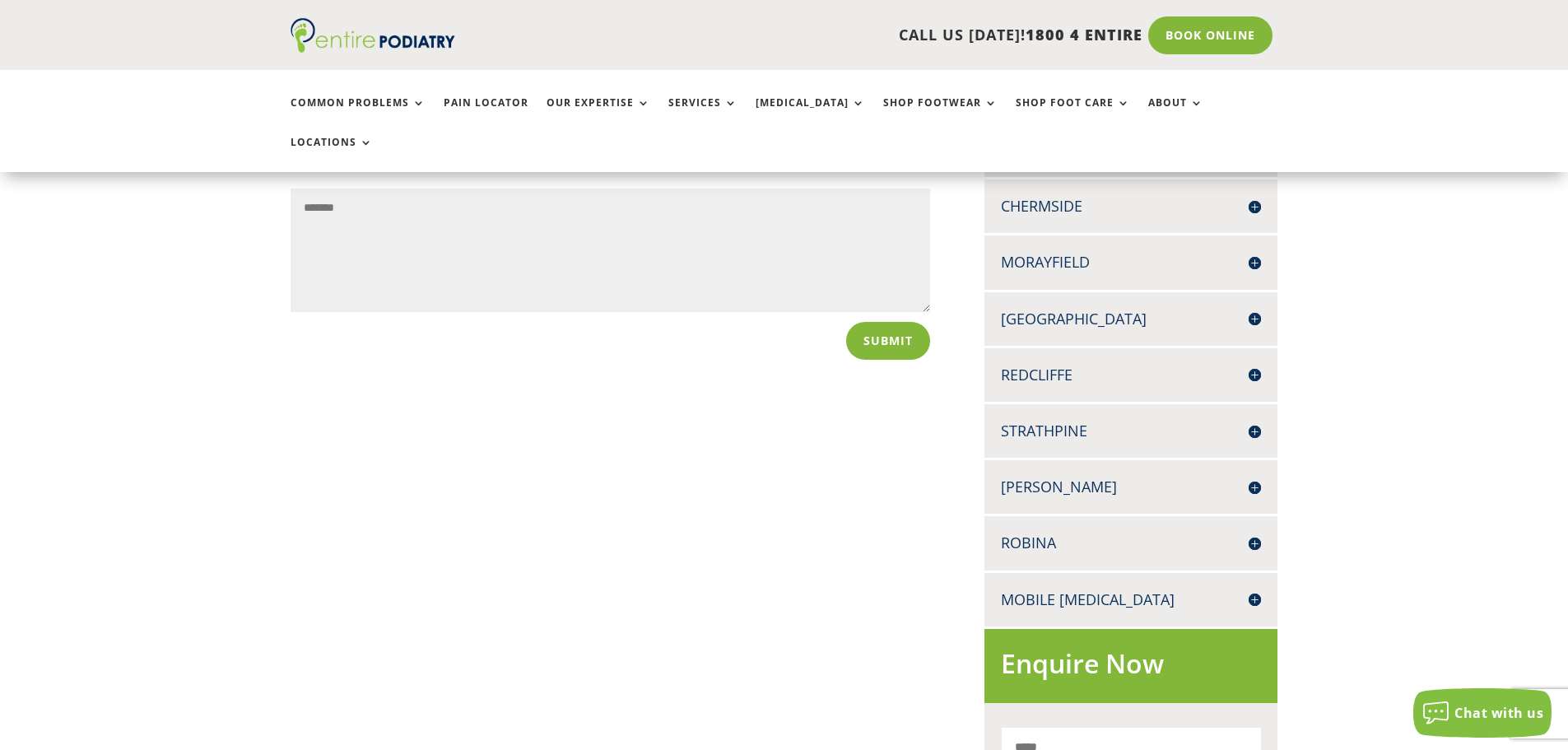
click at [1122, 533] on h4 "Robina" at bounding box center [1131, 543] width 260 height 20
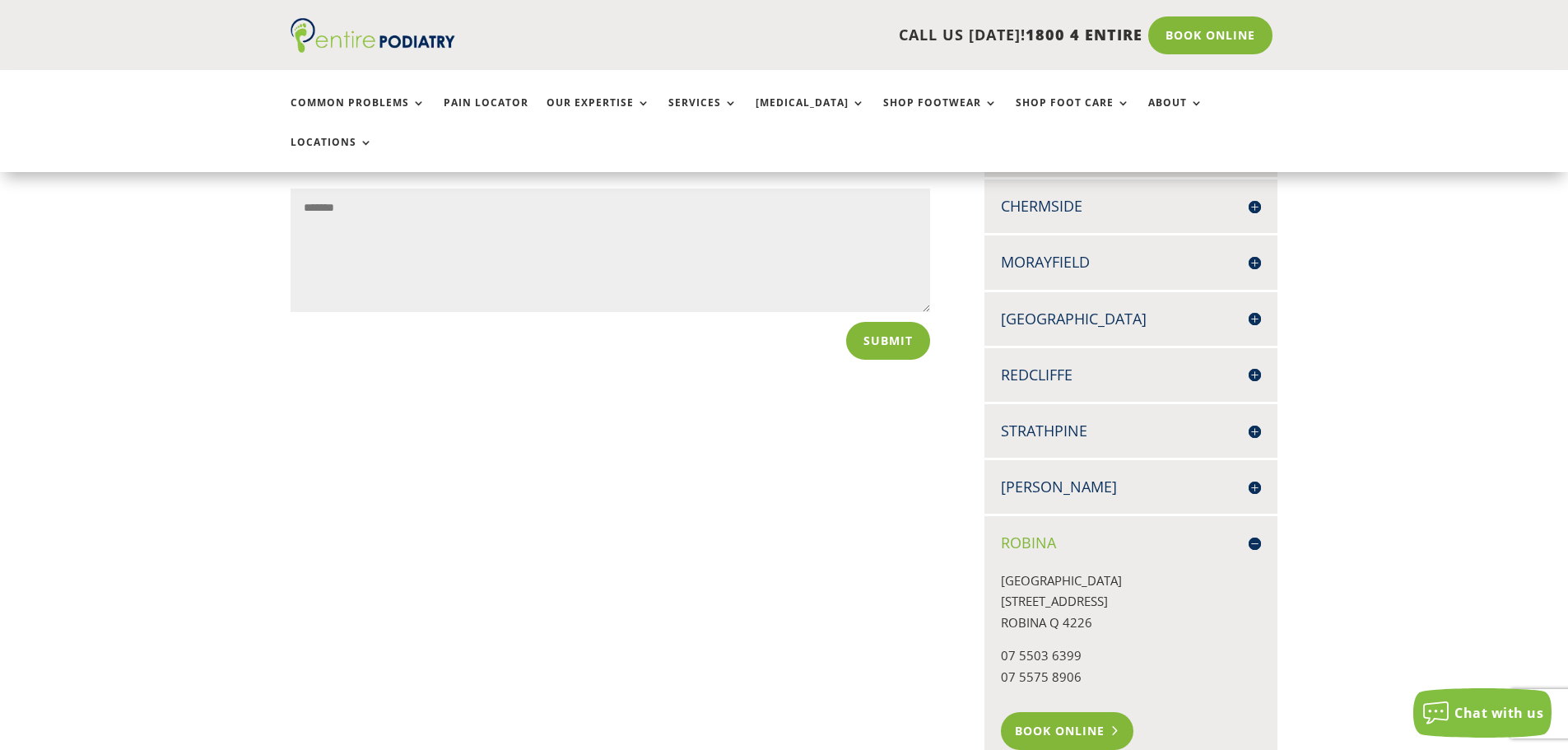
click at [1079, 713] on link "Book Online" at bounding box center [1067, 731] width 132 height 38
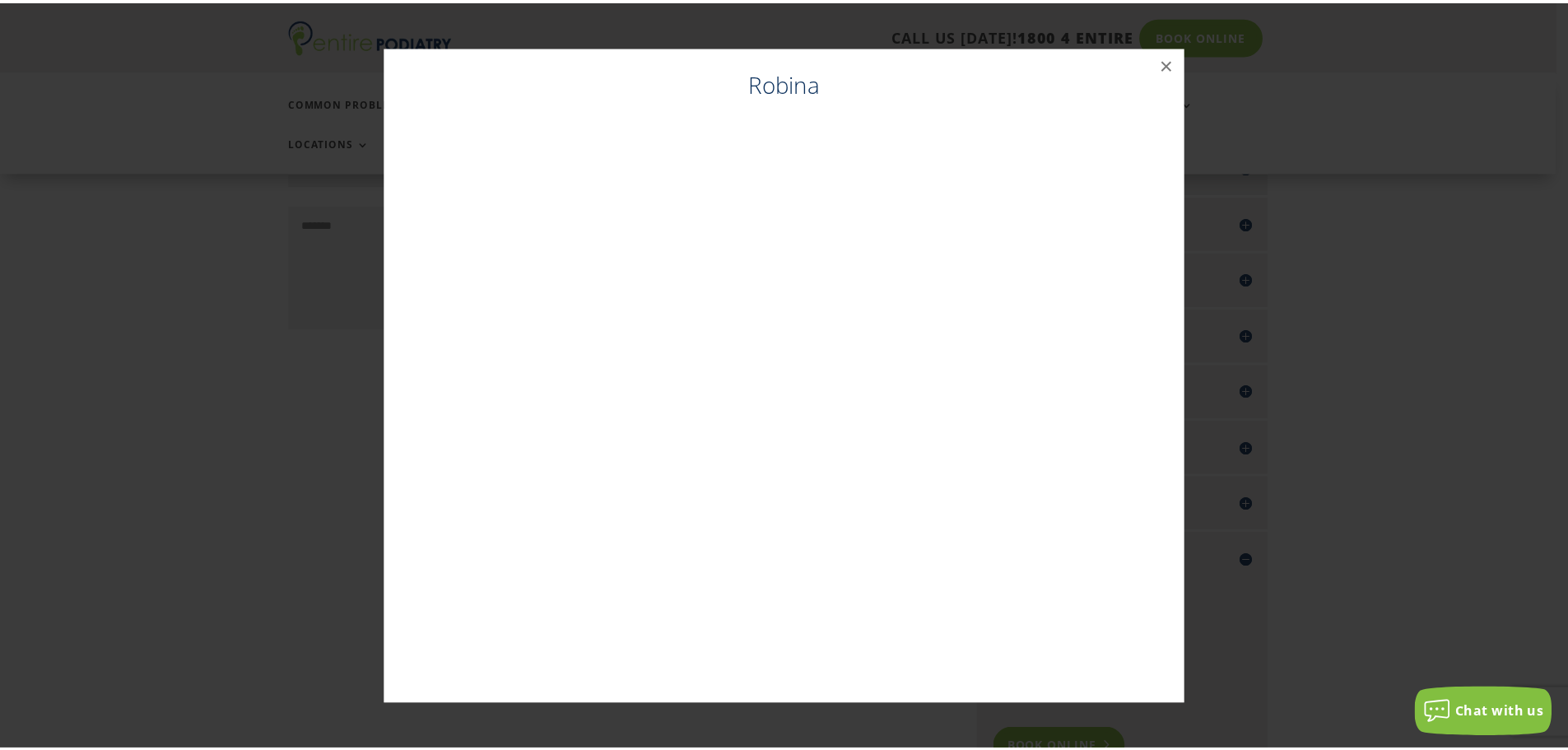
scroll to position [691, 0]
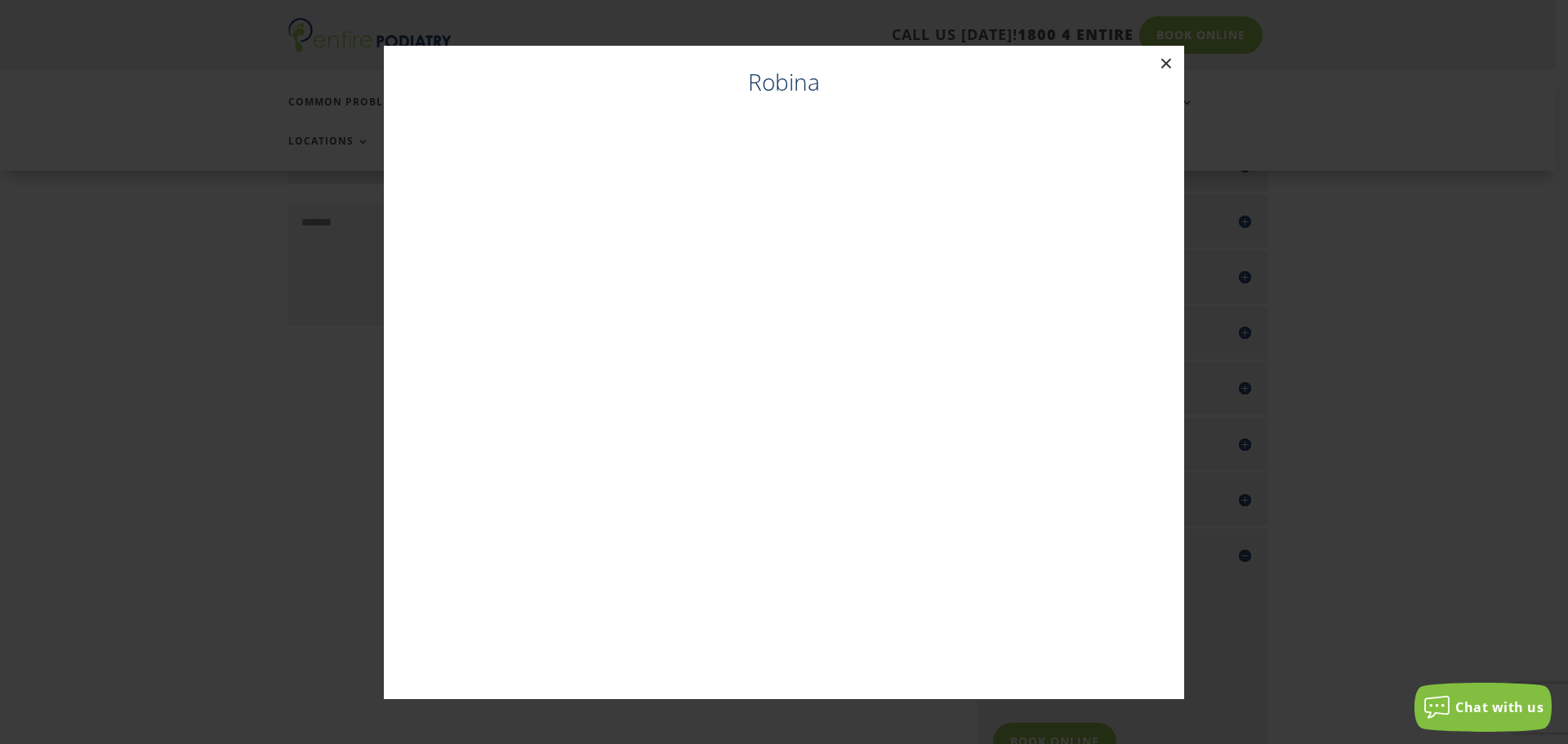
click at [1164, 60] on button "×" at bounding box center [1166, 63] width 36 height 36
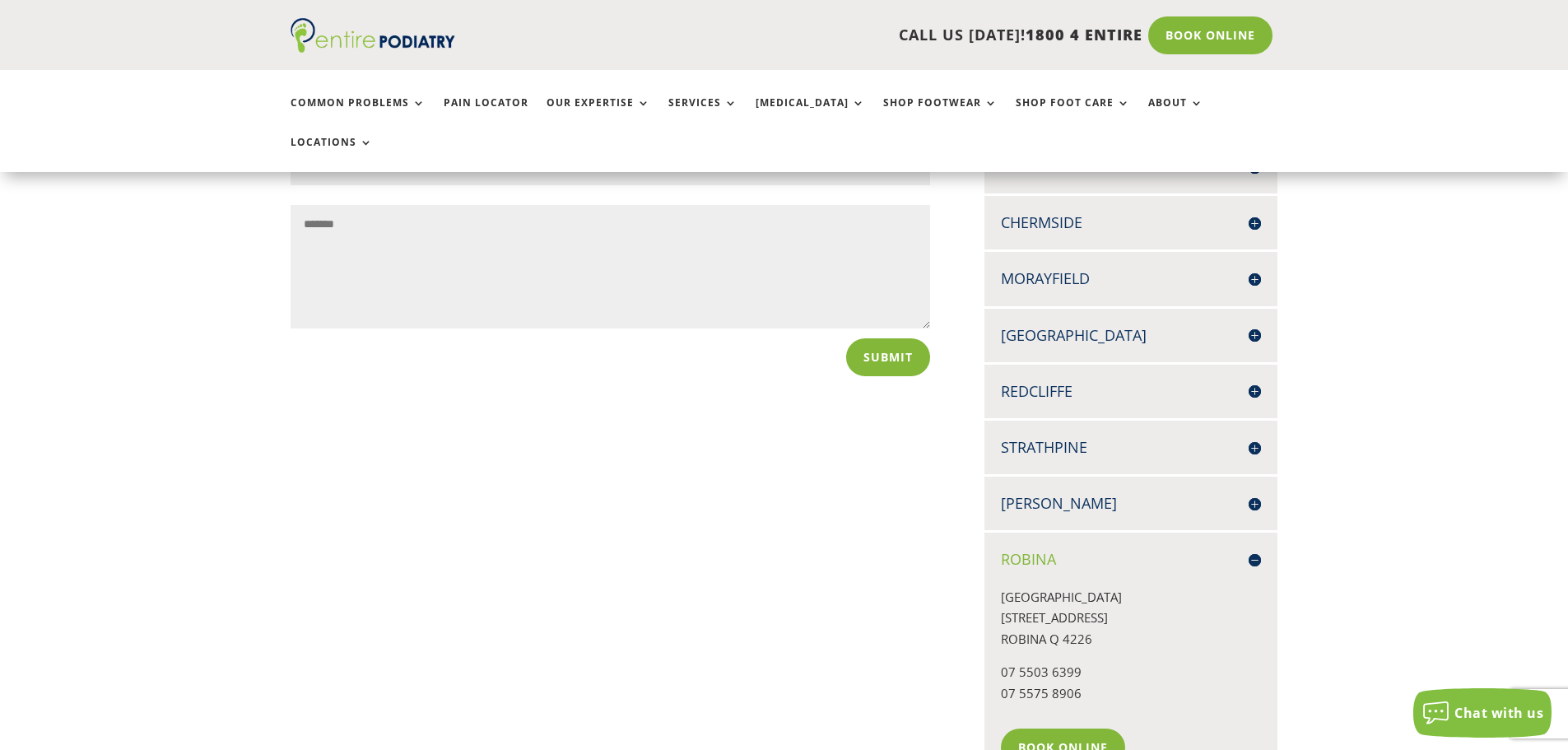
click at [1028, 493] on h4 "[PERSON_NAME]" at bounding box center [1131, 503] width 260 height 20
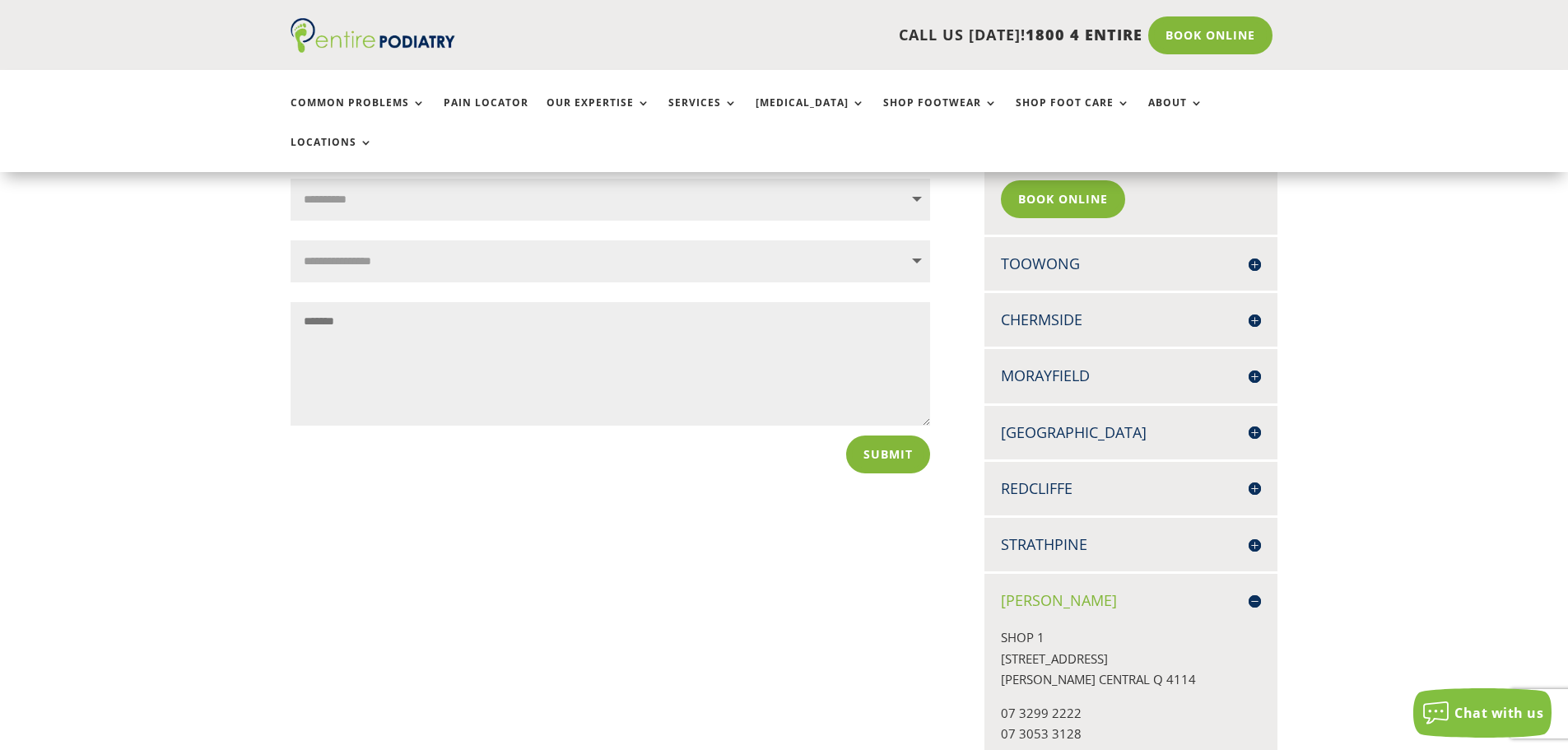
scroll to position [593, 0]
click at [1123, 311] on h4 "Chermside" at bounding box center [1131, 321] width 260 height 20
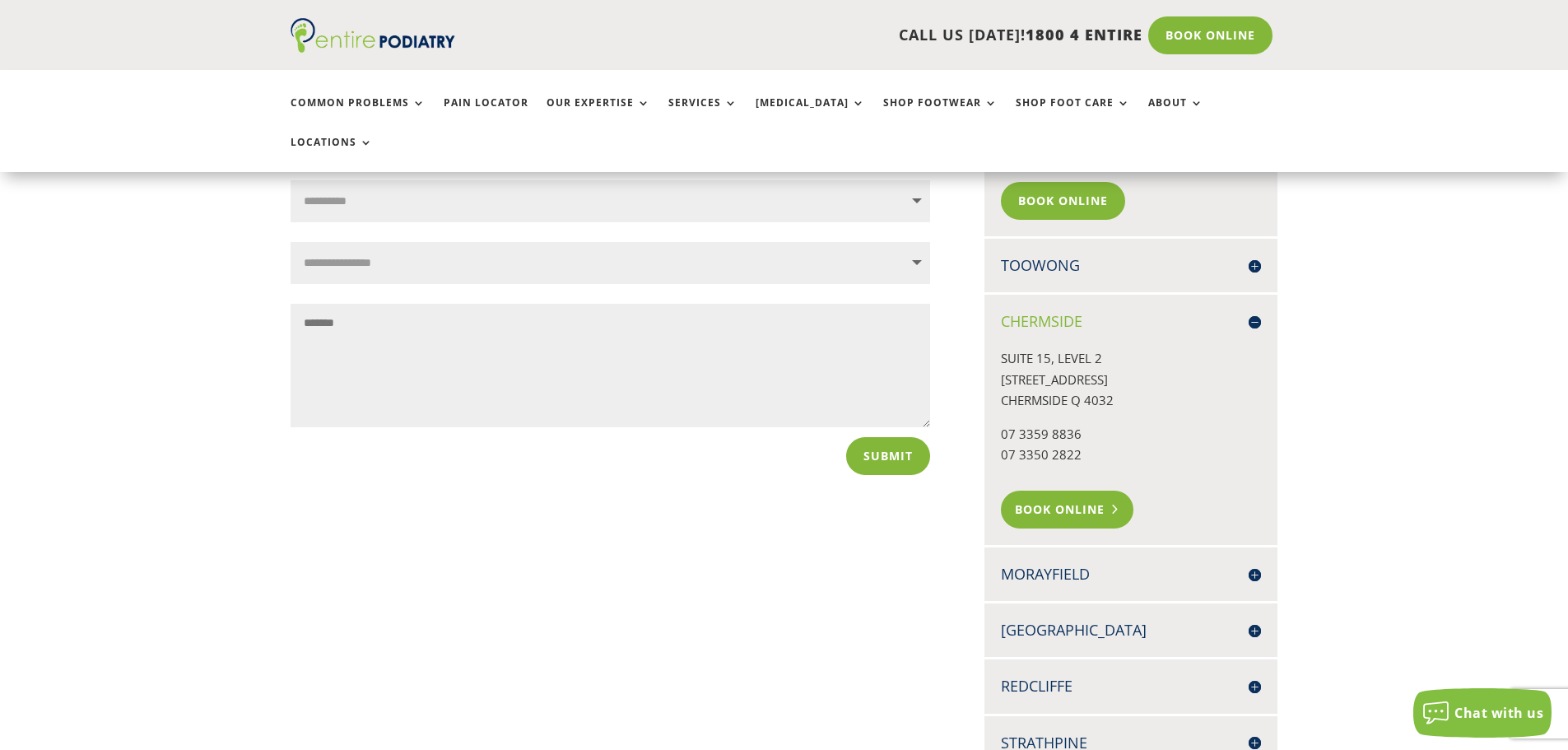
click at [1065, 491] on link "Book Online" at bounding box center [1067, 509] width 132 height 38
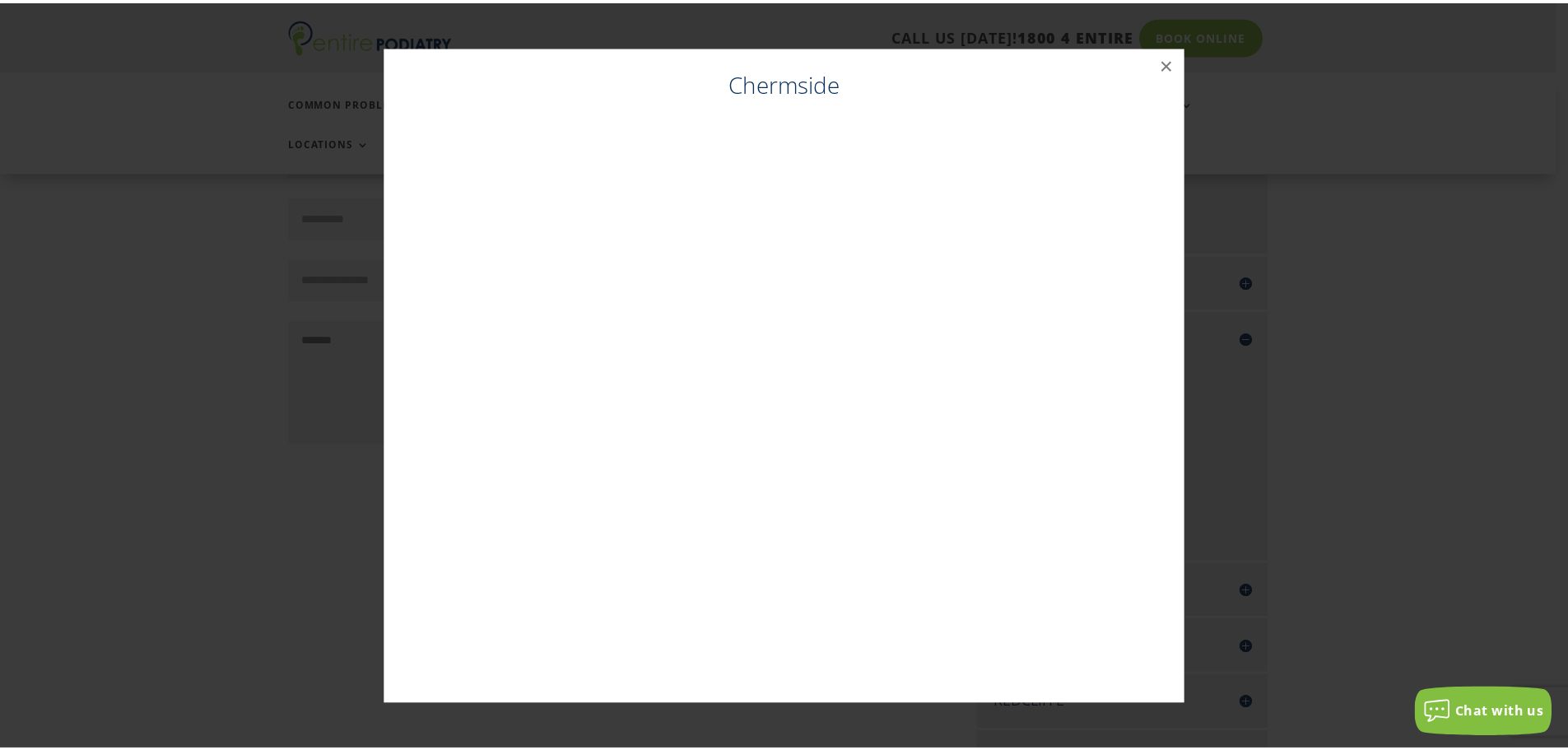
scroll to position [577, 0]
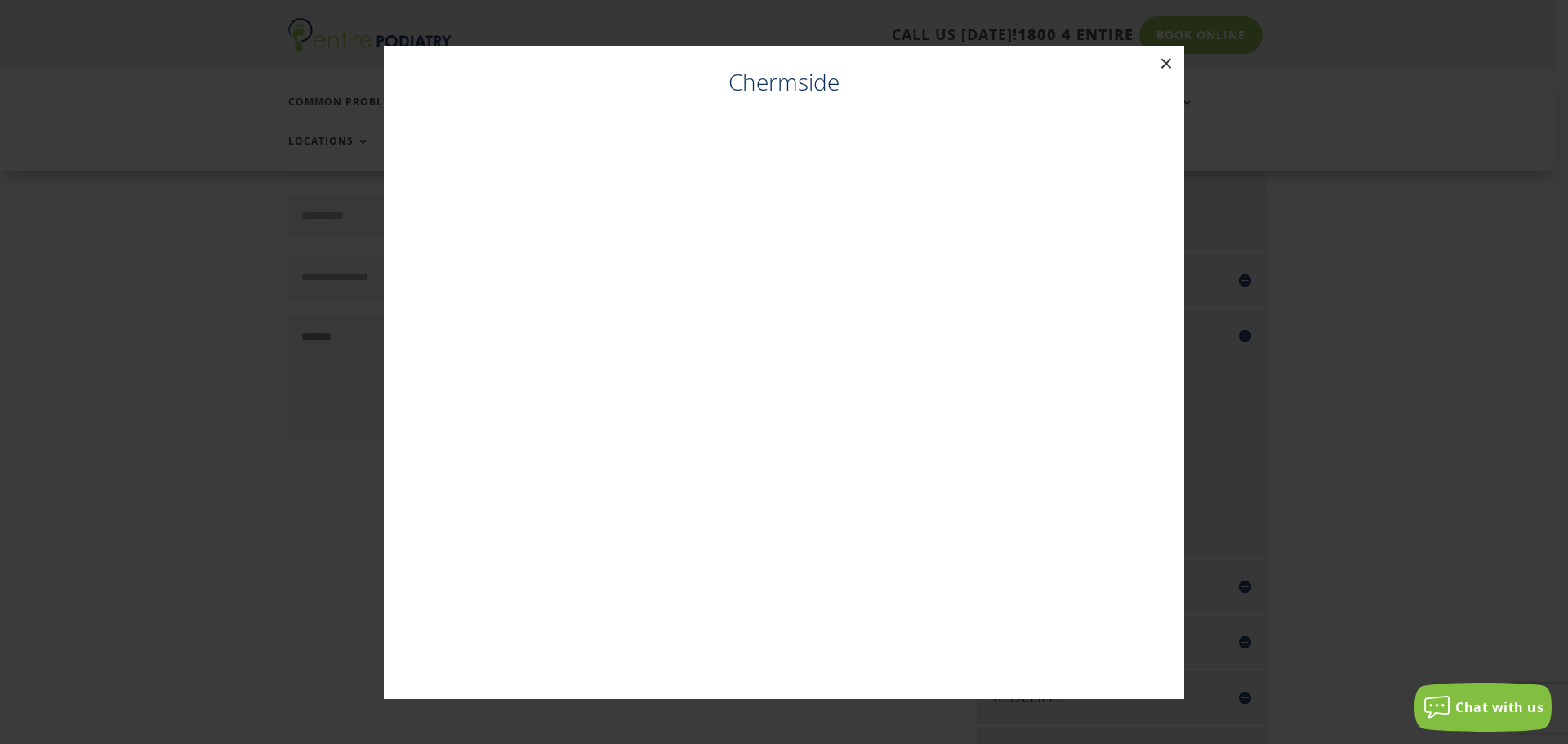
click at [1170, 61] on button "×" at bounding box center [1166, 63] width 36 height 36
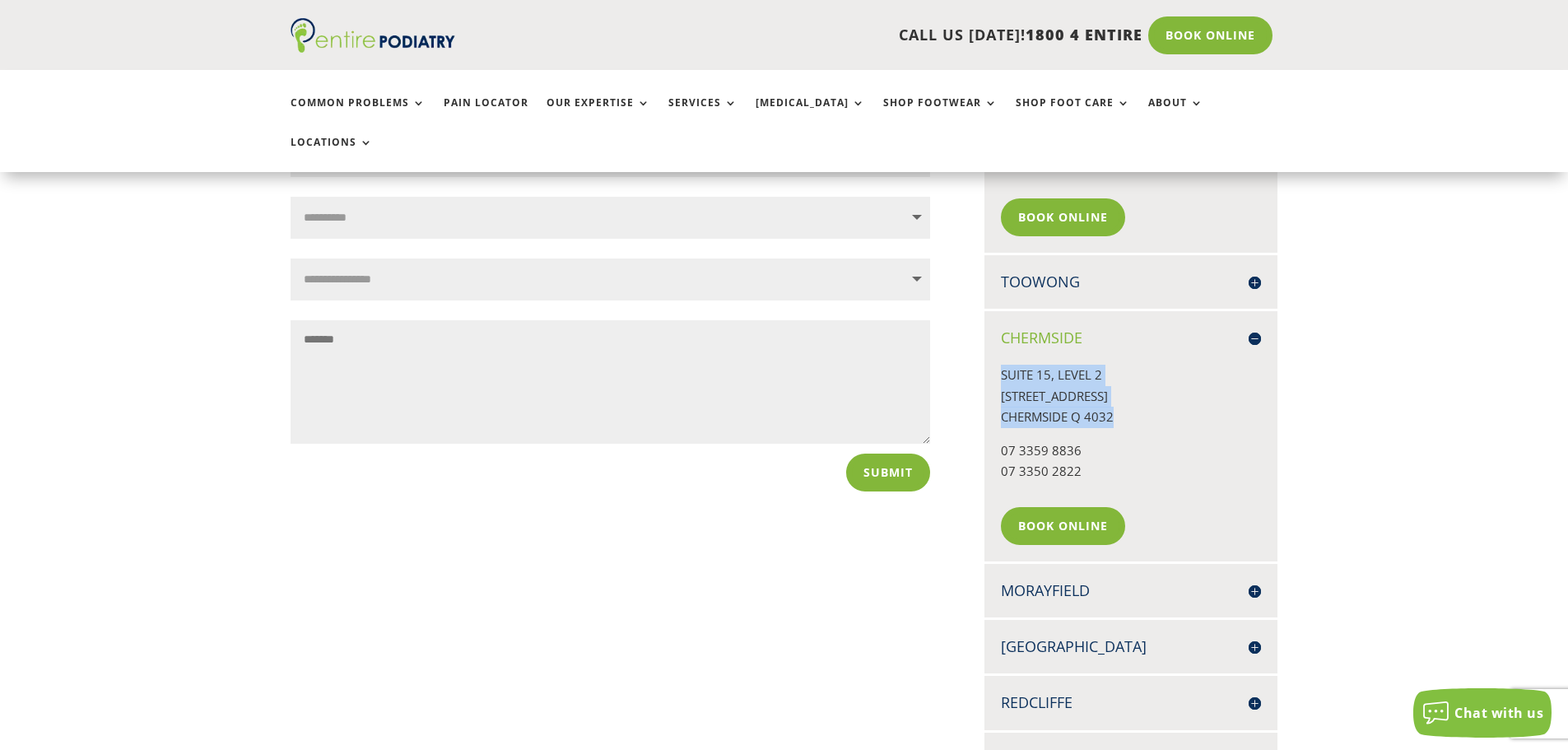
drag, startPoint x: 1004, startPoint y: 337, endPoint x: 1118, endPoint y: 379, distance: 121.5
click at [1118, 379] on p "[STREET_ADDRESS]" at bounding box center [1131, 402] width 260 height 76
copy p "[STREET_ADDRESS]"
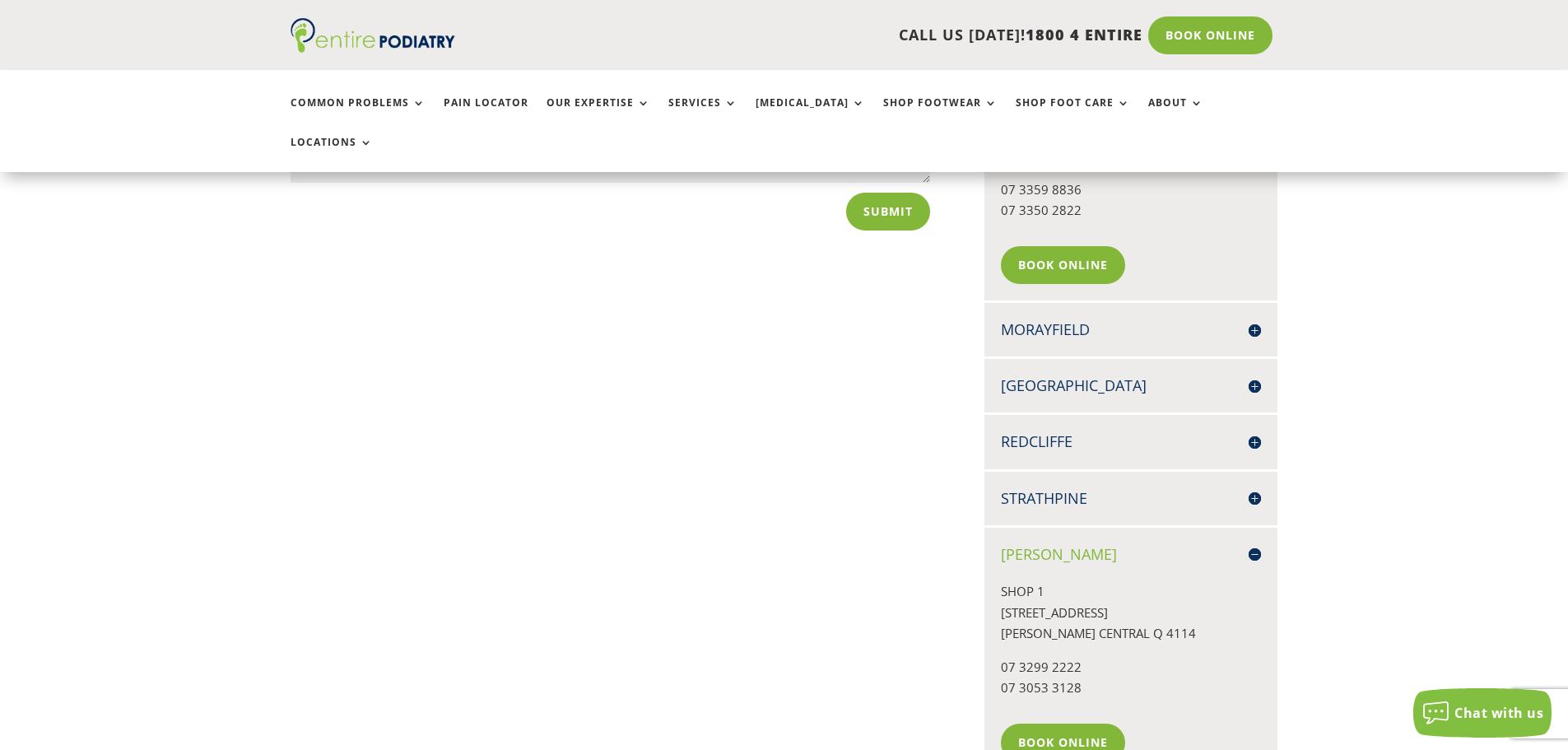
scroll to position [840, 0]
click at [1057, 486] on h4 "Strathpine" at bounding box center [1131, 496] width 260 height 20
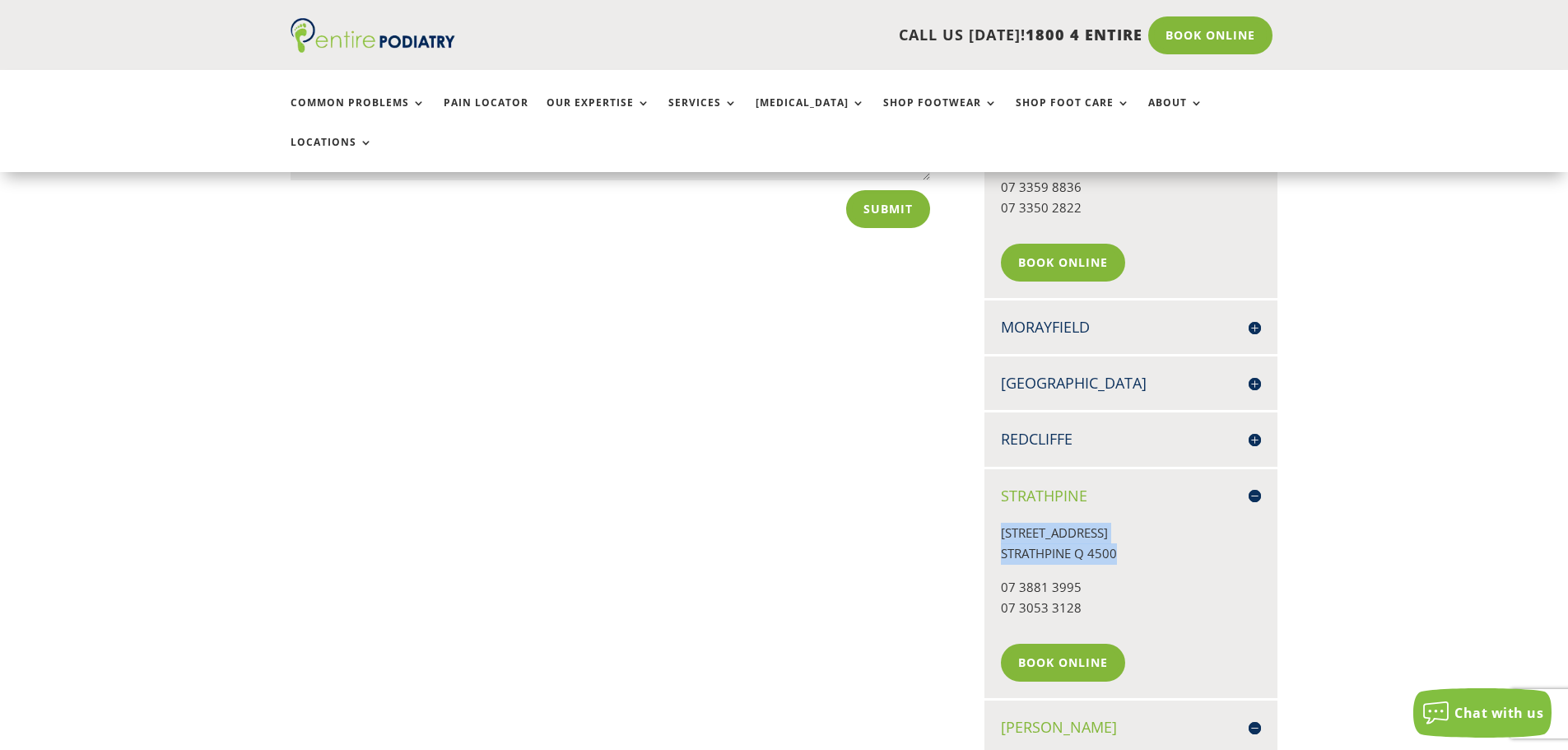
drag, startPoint x: 1116, startPoint y: 521, endPoint x: 992, endPoint y: 494, distance: 126.9
click at [992, 494] on div "Strathpine [STREET_ADDRESS] 07 3881 3995 07 3053 3128 Book Online" at bounding box center [1131, 584] width 293 height 229
copy p "[STREET_ADDRESS]"
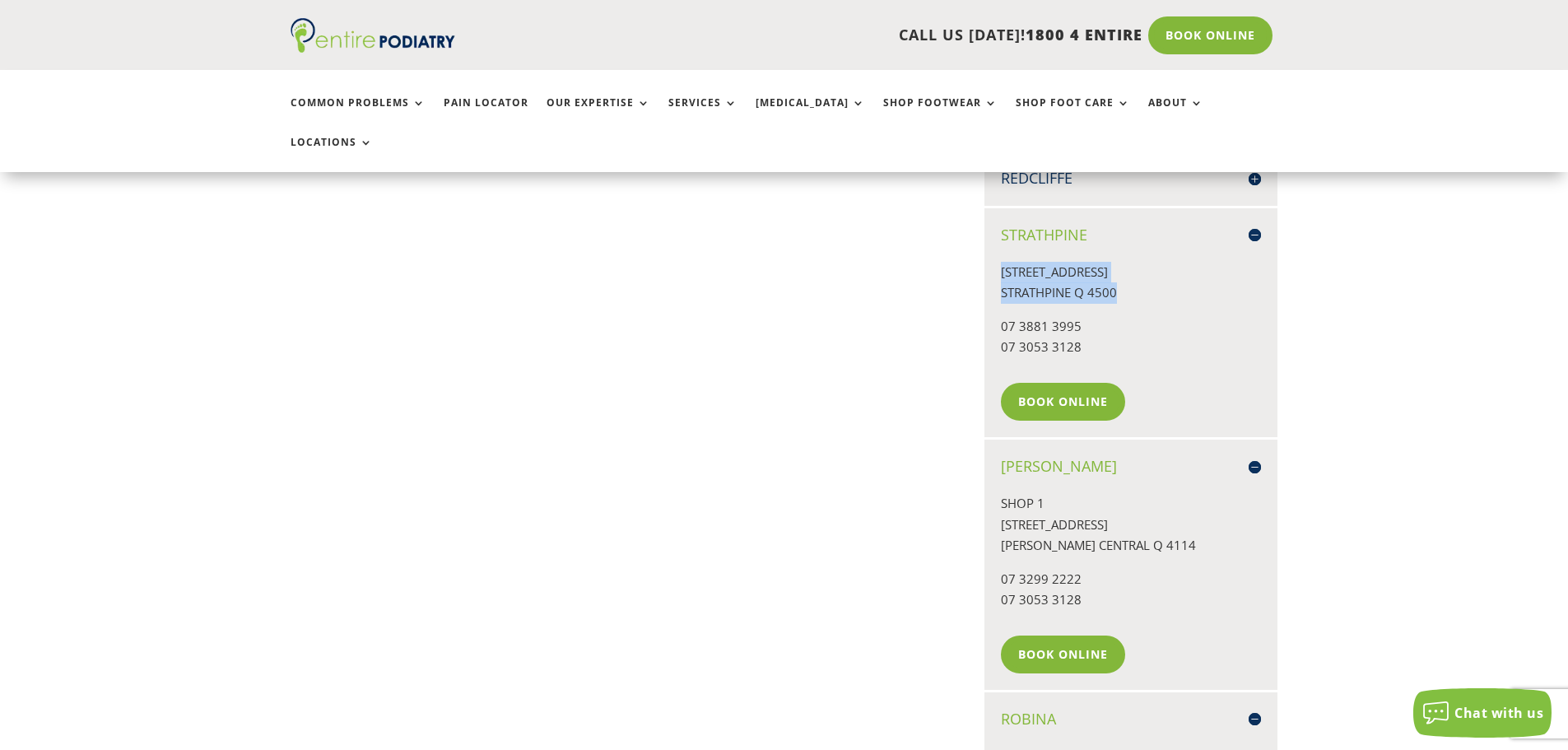
scroll to position [1104, 0]
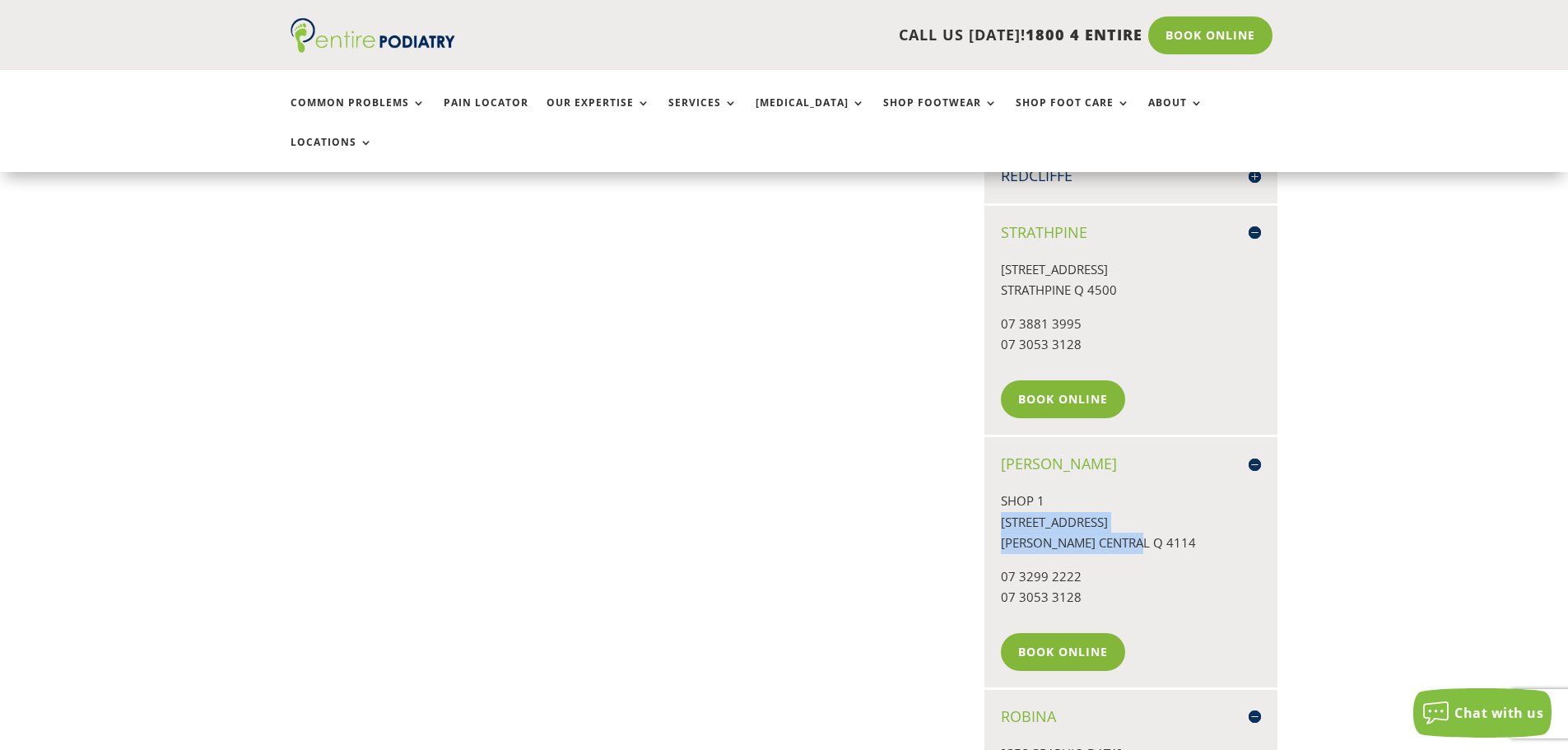
drag, startPoint x: 1146, startPoint y: 505, endPoint x: 996, endPoint y: 479, distance: 152.2
click at [996, 479] on div "[PERSON_NAME] SHOP [STREET_ADDRESS][PERSON_NAME] 07 3299 2222 07 3053 3128 Book…" at bounding box center [1131, 562] width 293 height 251
copy p "[STREET_ADDRESS][PERSON_NAME]"
